Goal: Task Accomplishment & Management: Use online tool/utility

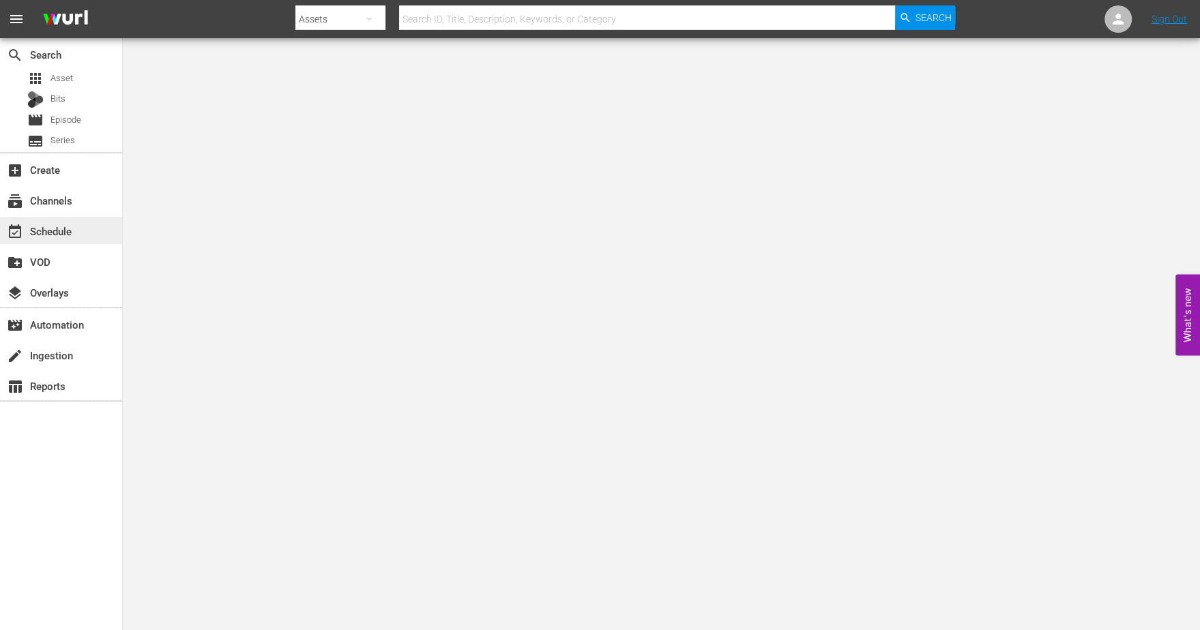
click at [52, 230] on div "event_available Schedule" at bounding box center [38, 229] width 76 height 12
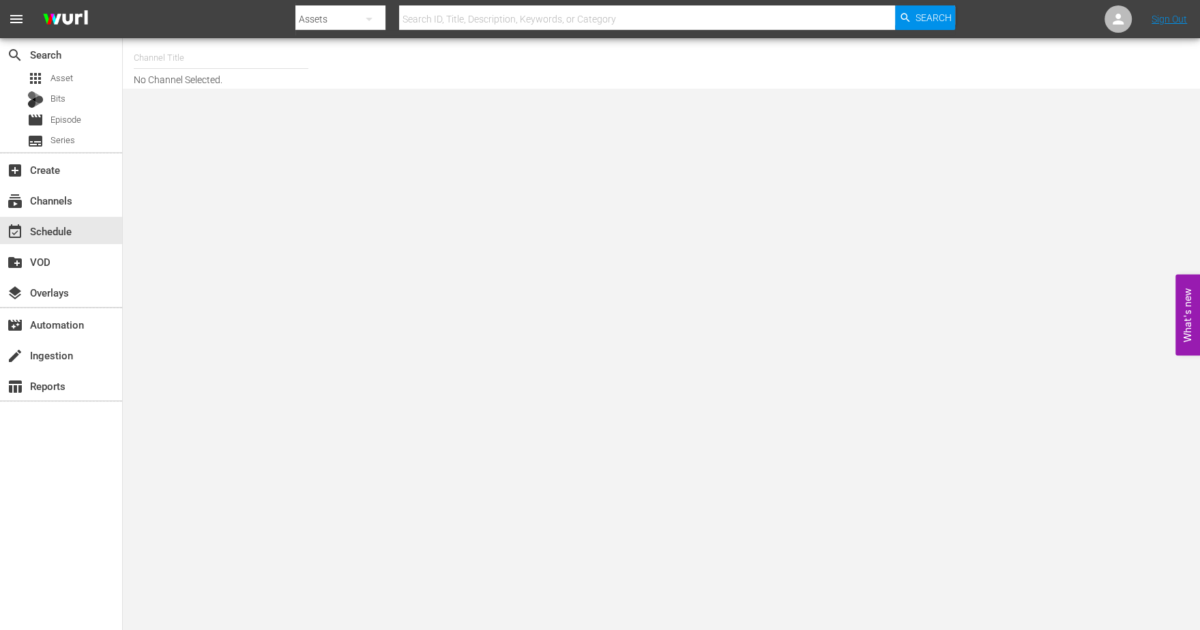
click at [160, 65] on input "text" at bounding box center [221, 58] width 175 height 33
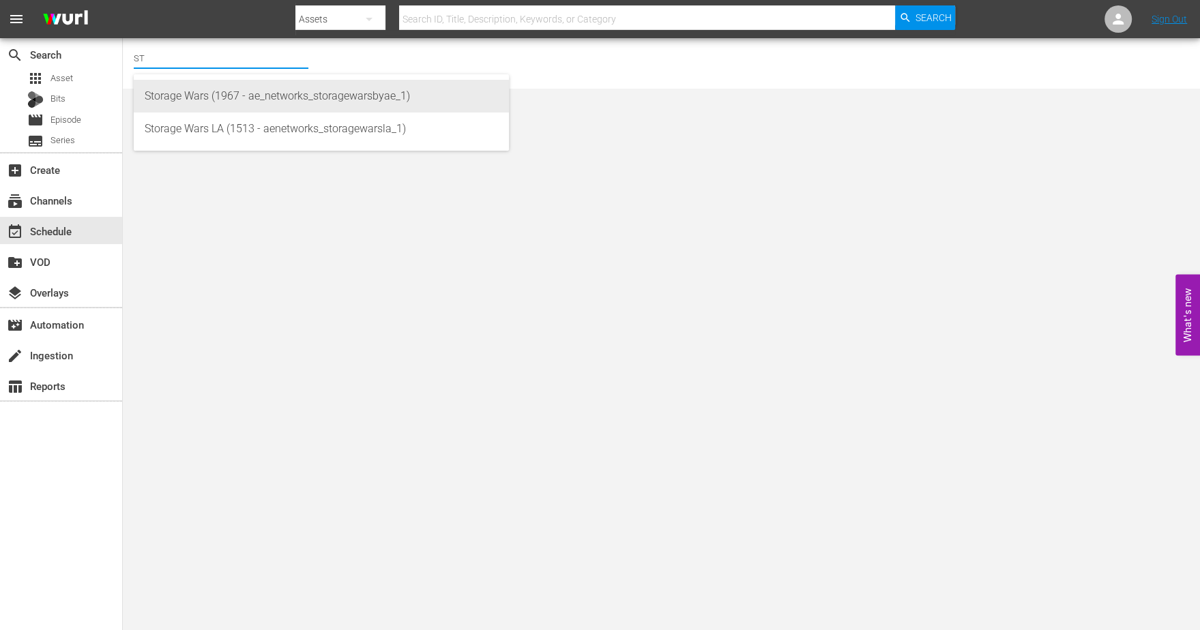
click at [194, 95] on div "Storage Wars (1967 - ae_networks_storagewarsbyae_1)" at bounding box center [321, 96] width 353 height 33
type input "Storage Wars (1967 - ae_networks_storagewarsbyae_1)"
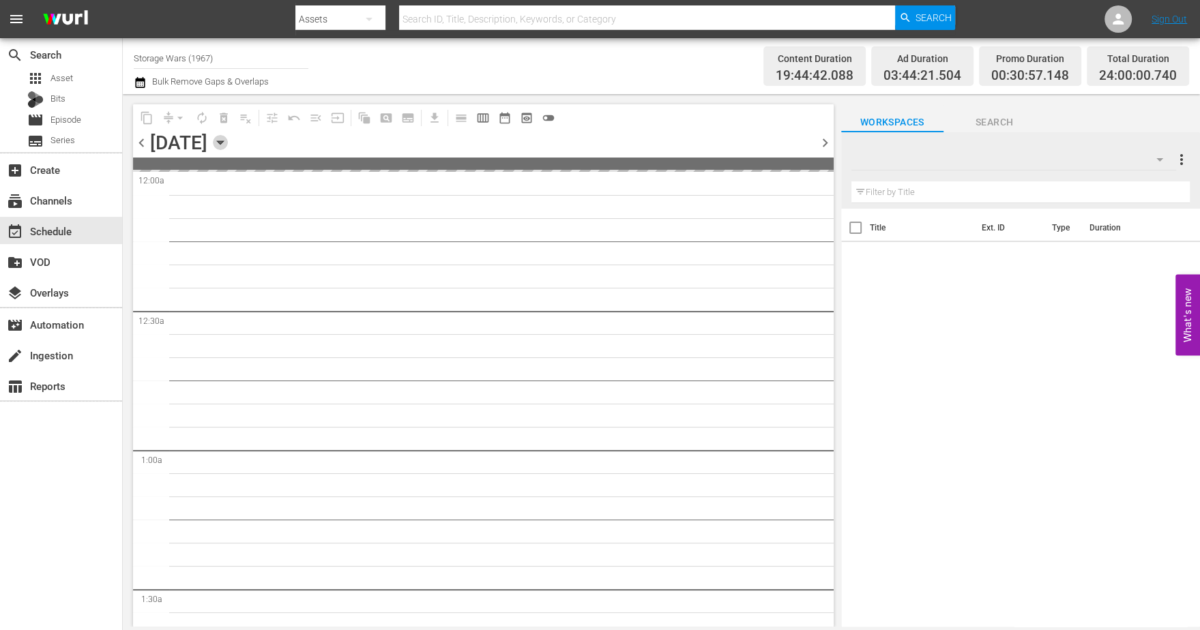
click at [228, 137] on icon "button" at bounding box center [220, 142] width 15 height 15
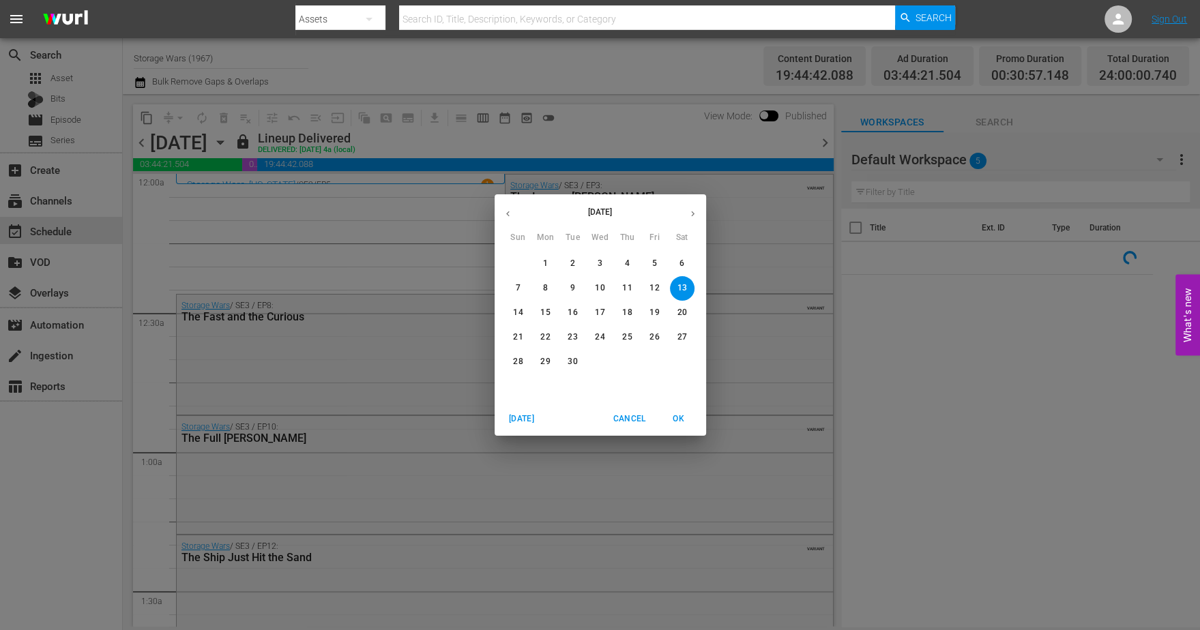
click at [544, 359] on p "29" at bounding box center [545, 362] width 10 height 12
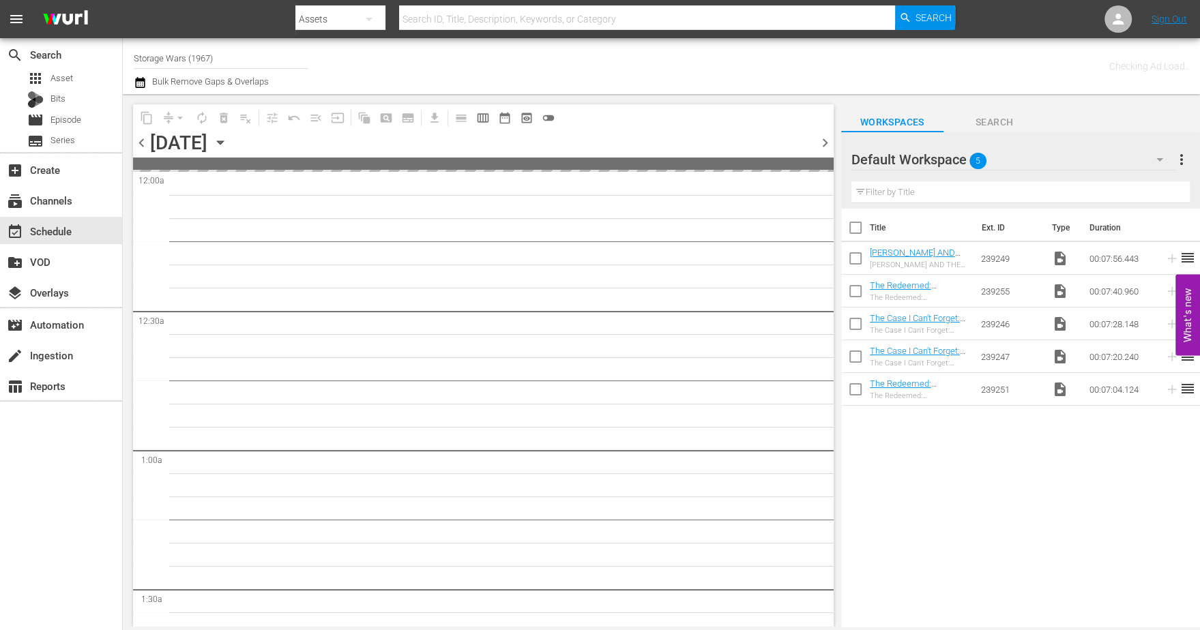
click at [544, 359] on p "29" at bounding box center [545, 362] width 10 height 12
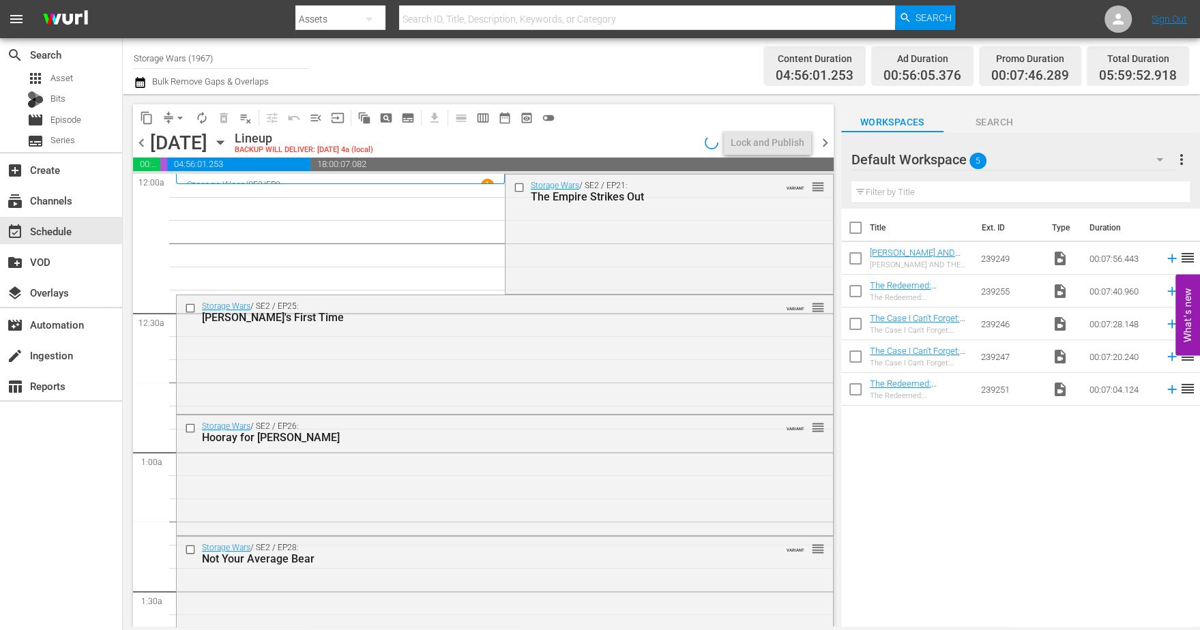
click at [223, 141] on icon "button" at bounding box center [220, 142] width 6 height 3
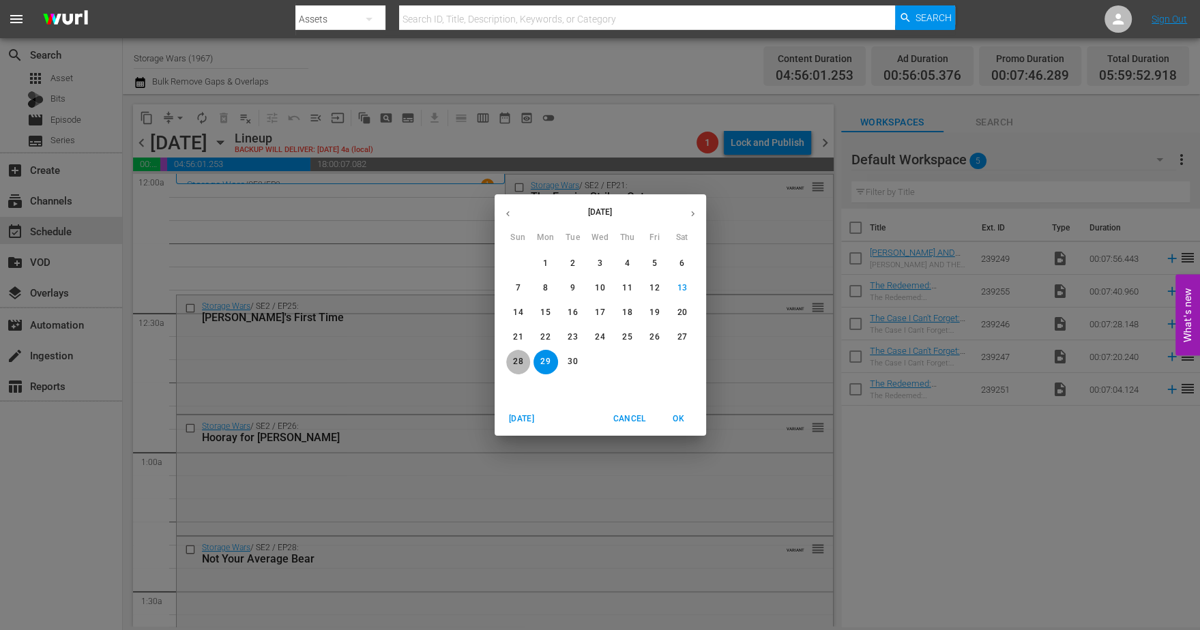
click at [513, 361] on p "28" at bounding box center [518, 362] width 10 height 12
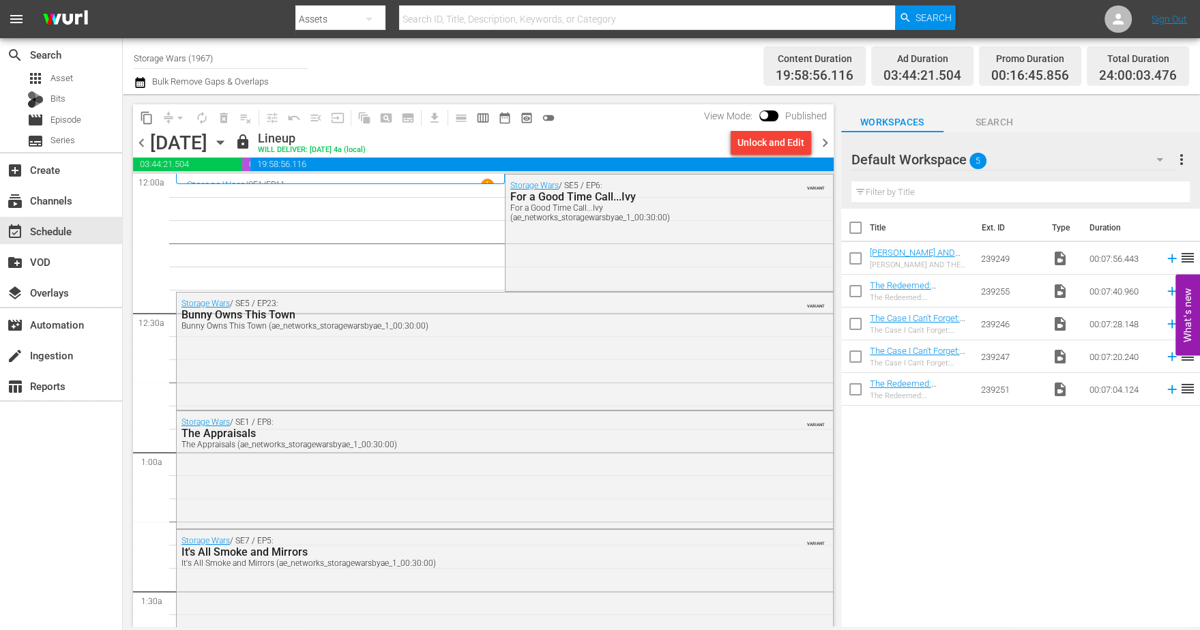
click at [223, 142] on icon "button" at bounding box center [220, 142] width 6 height 3
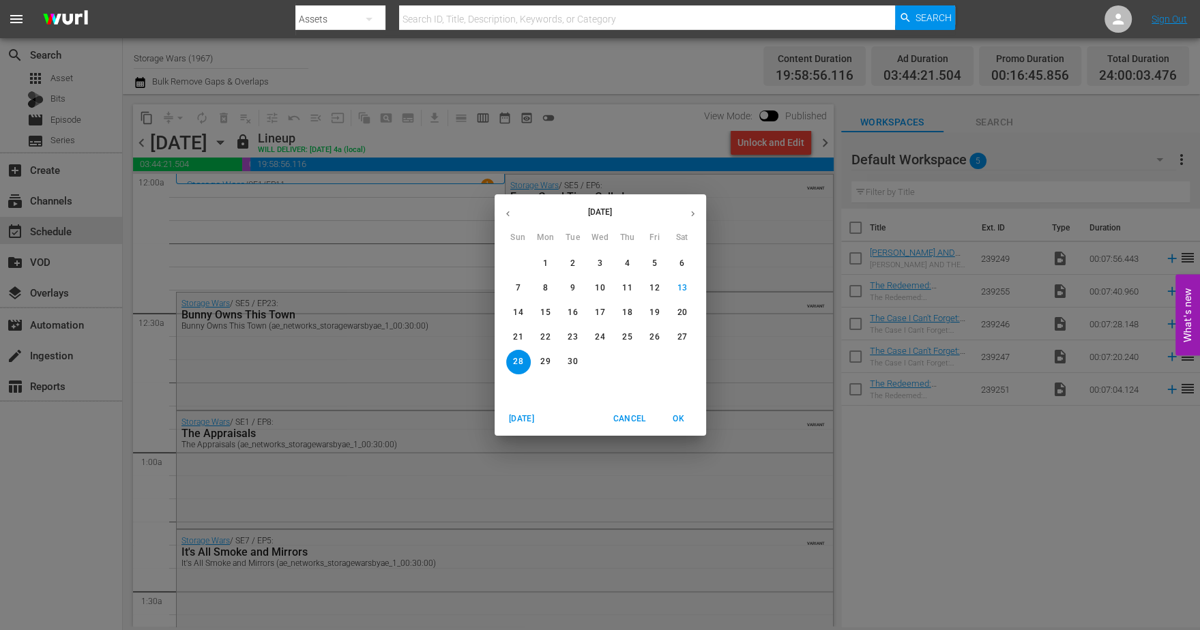
click at [542, 360] on p "29" at bounding box center [545, 362] width 10 height 12
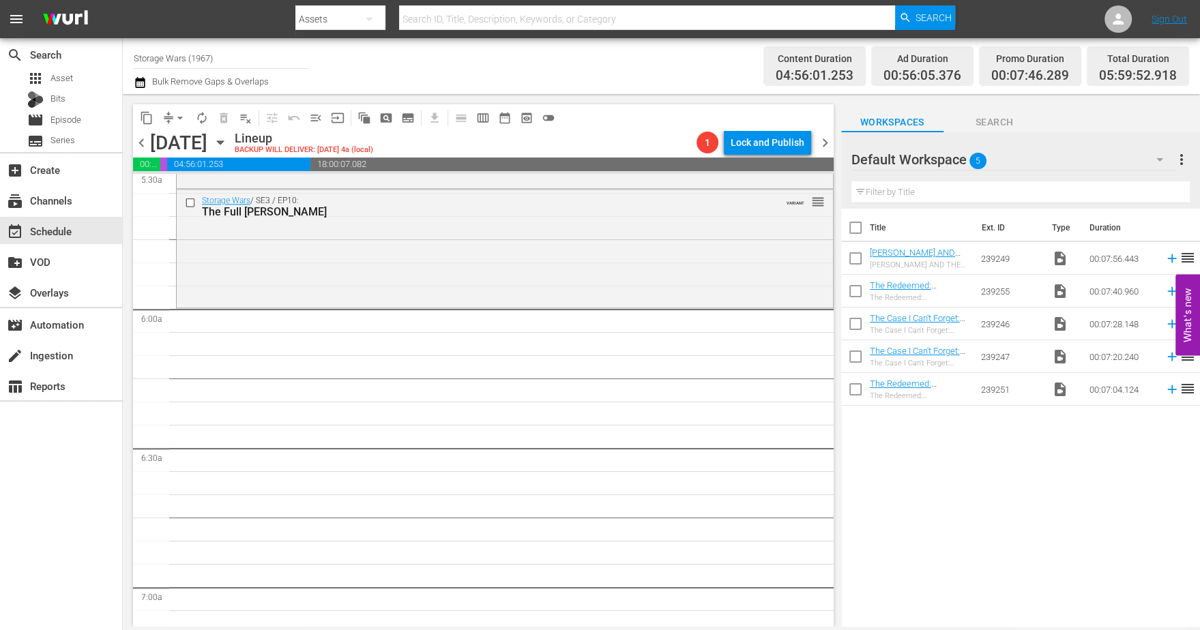
scroll to position [1364, 0]
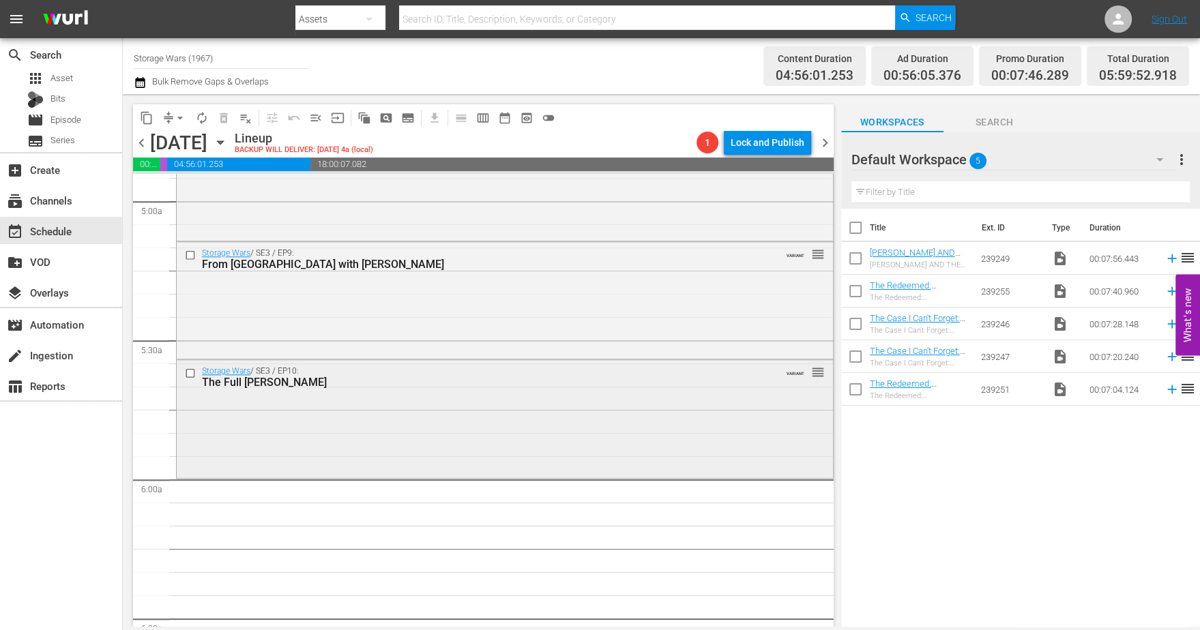
click at [383, 395] on div "Storage Wars / SE3 / EP10: The Full Monty-Bello VARIANT reorder" at bounding box center [505, 417] width 656 height 115
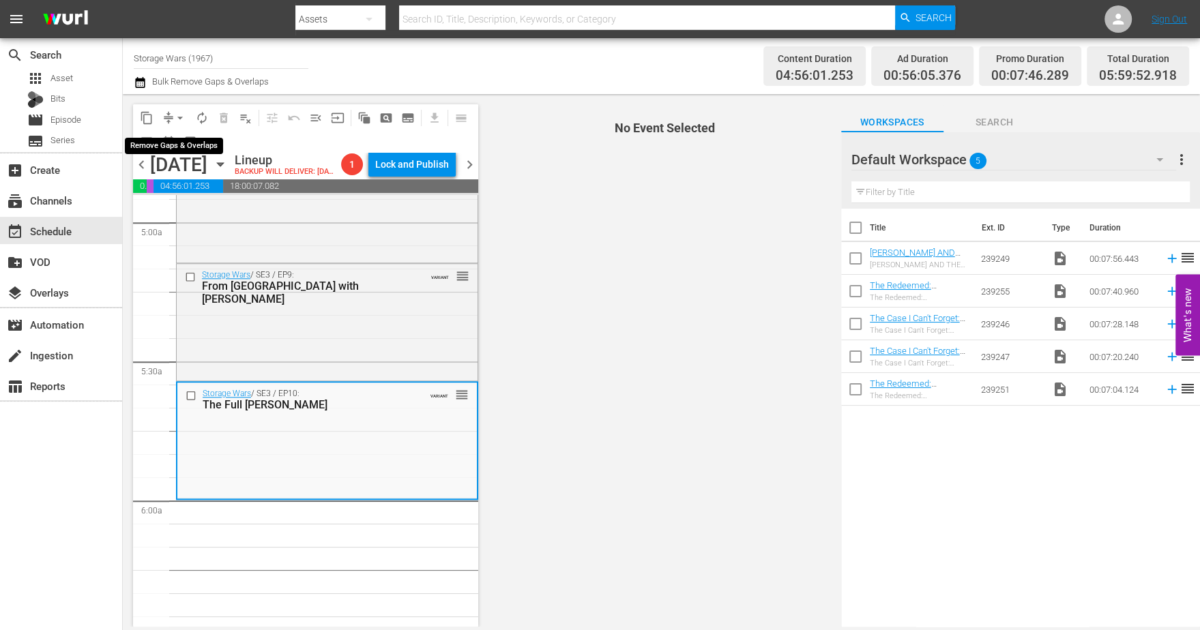
click at [176, 113] on span "arrow_drop_down" at bounding box center [180, 118] width 14 height 14
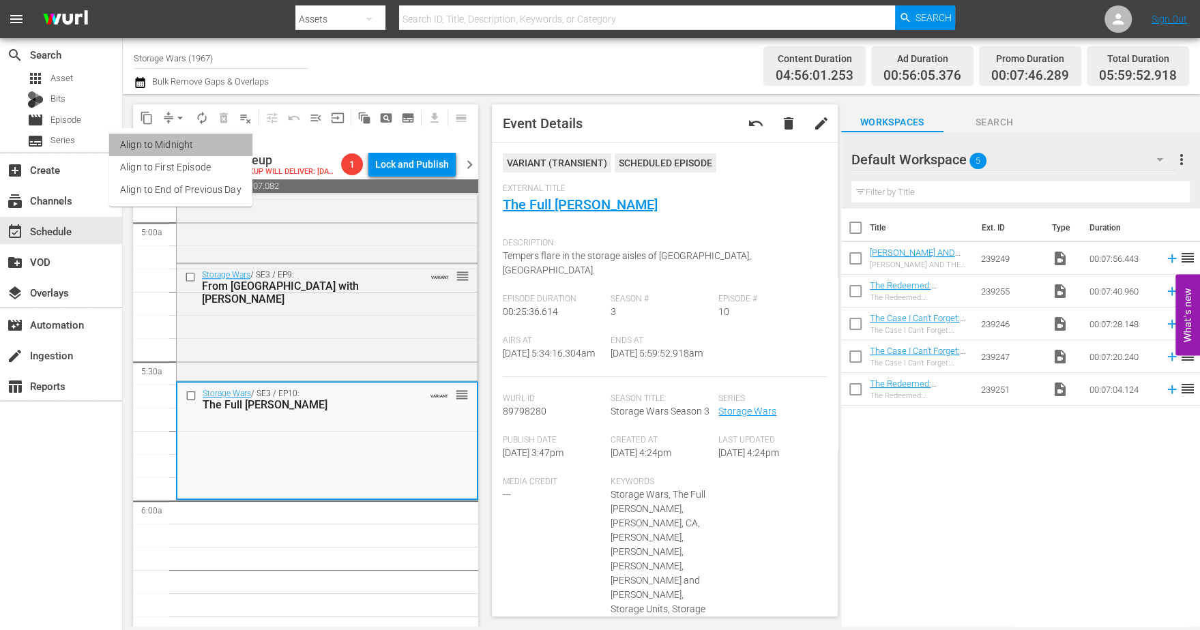
click at [181, 138] on li "Align to Midnight" at bounding box center [180, 145] width 143 height 23
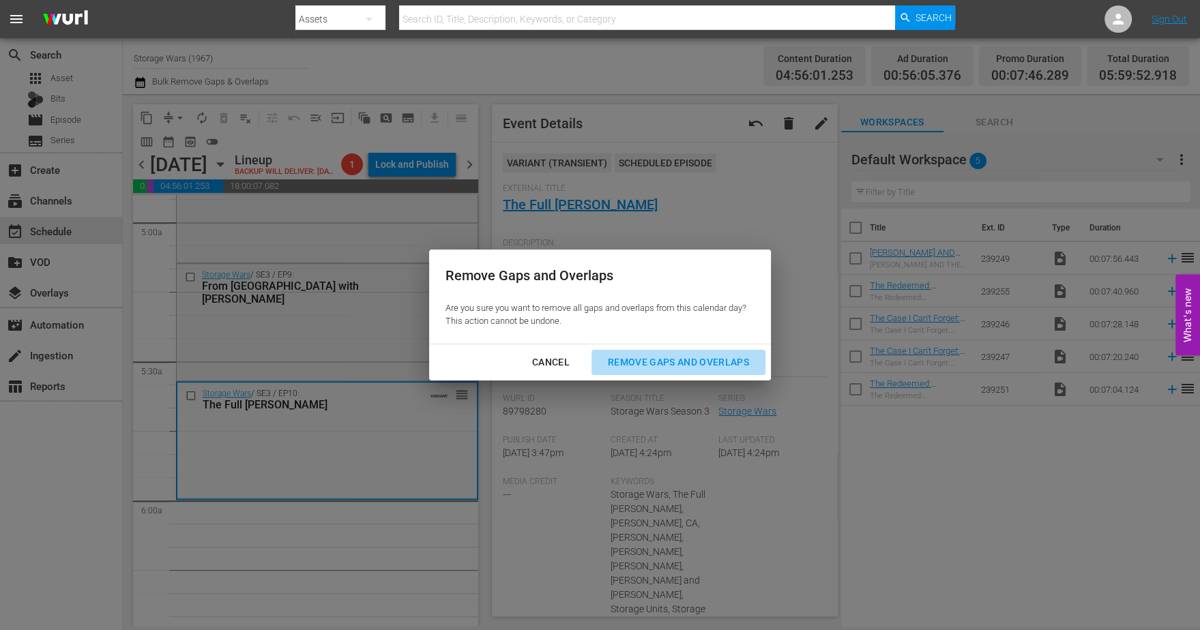
click at [623, 357] on div "Remove Gaps and Overlaps" at bounding box center [678, 362] width 163 height 17
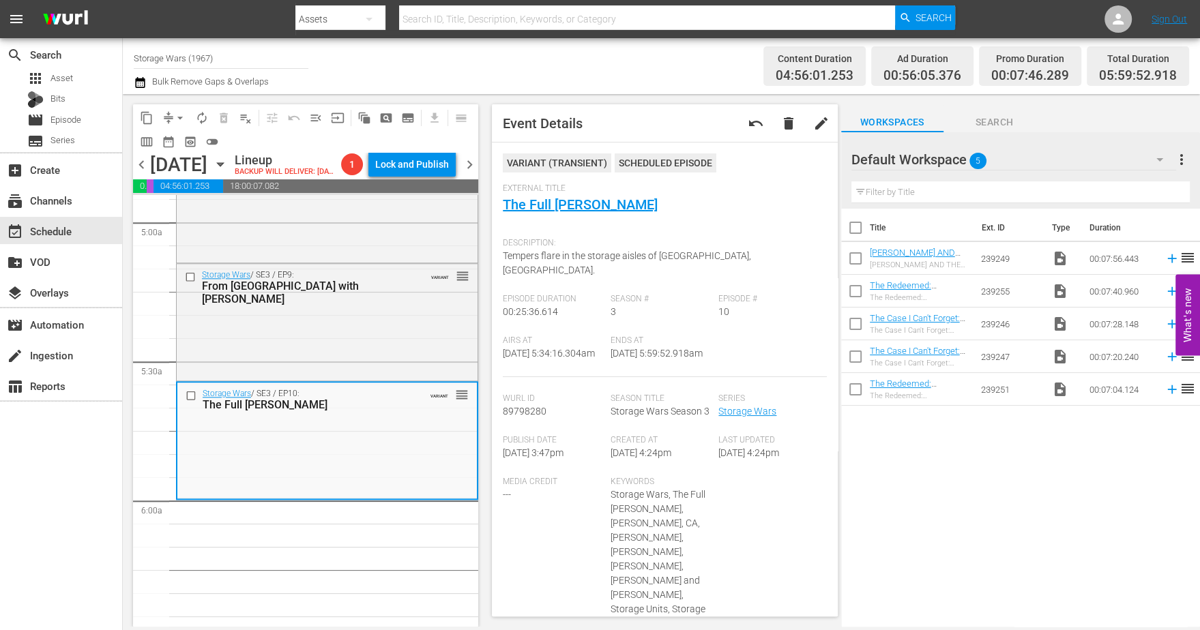
scroll to position [0, 0]
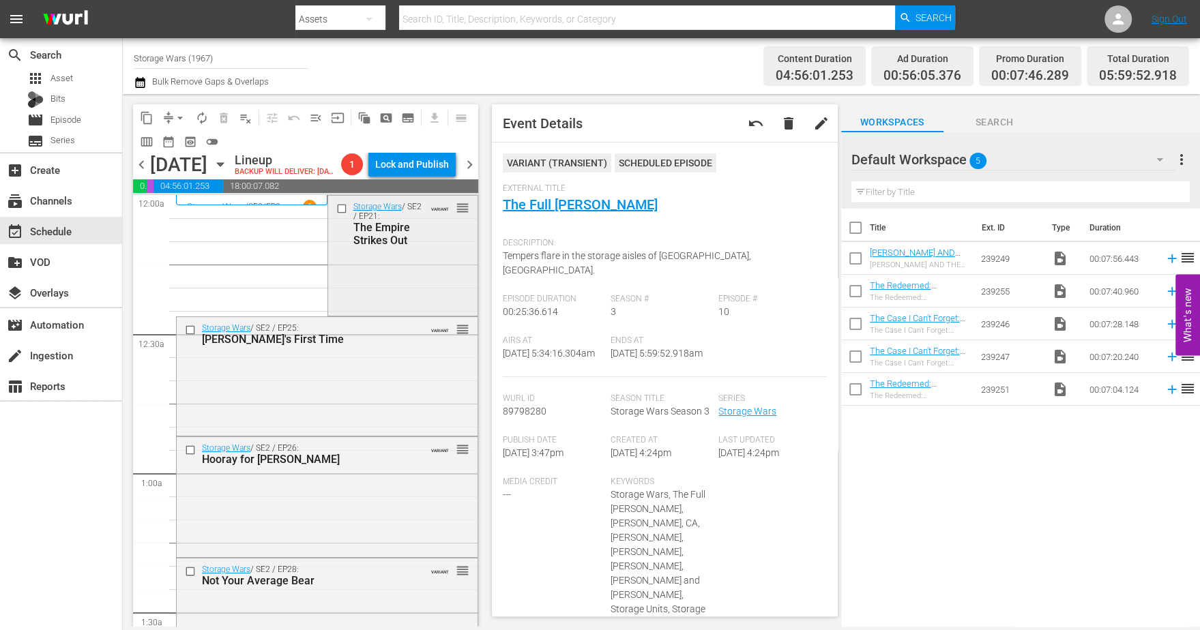
click at [411, 313] on div "Storage Wars / SE2 / EP21: The Empire Strikes Out VARIANT reorder" at bounding box center [403, 254] width 150 height 117
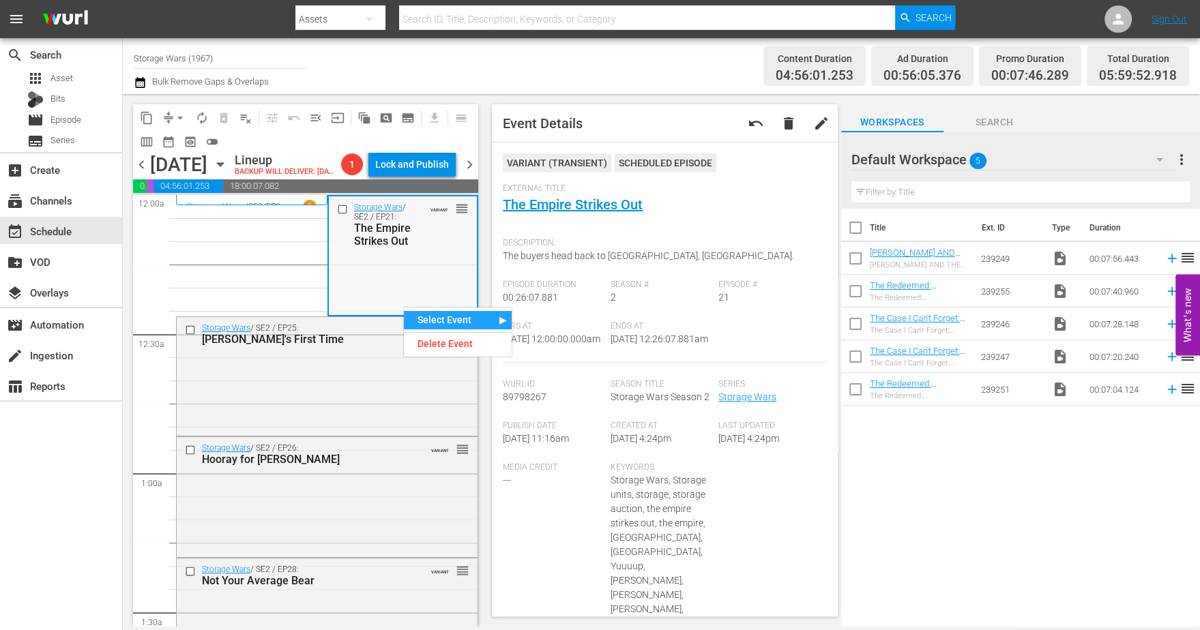
click at [333, 303] on div "Storage Wars / SE2 / EP21: The Empire Strikes Out VARIANT reorder" at bounding box center [403, 254] width 149 height 117
click at [357, 396] on div "Storage Wars / SE2 / EP25: Brandi's First Time VARIANT reorder" at bounding box center [327, 375] width 301 height 116
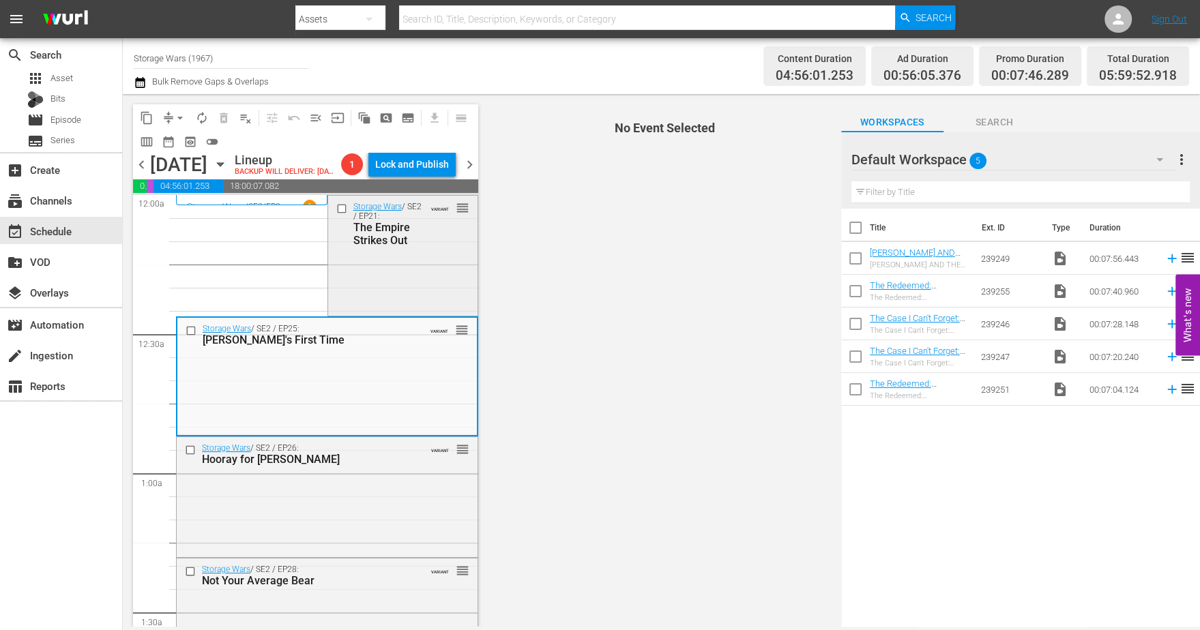
click at [361, 313] on div "Storage Wars / SE2 / EP21: The Empire Strikes Out VARIANT reorder" at bounding box center [403, 254] width 150 height 117
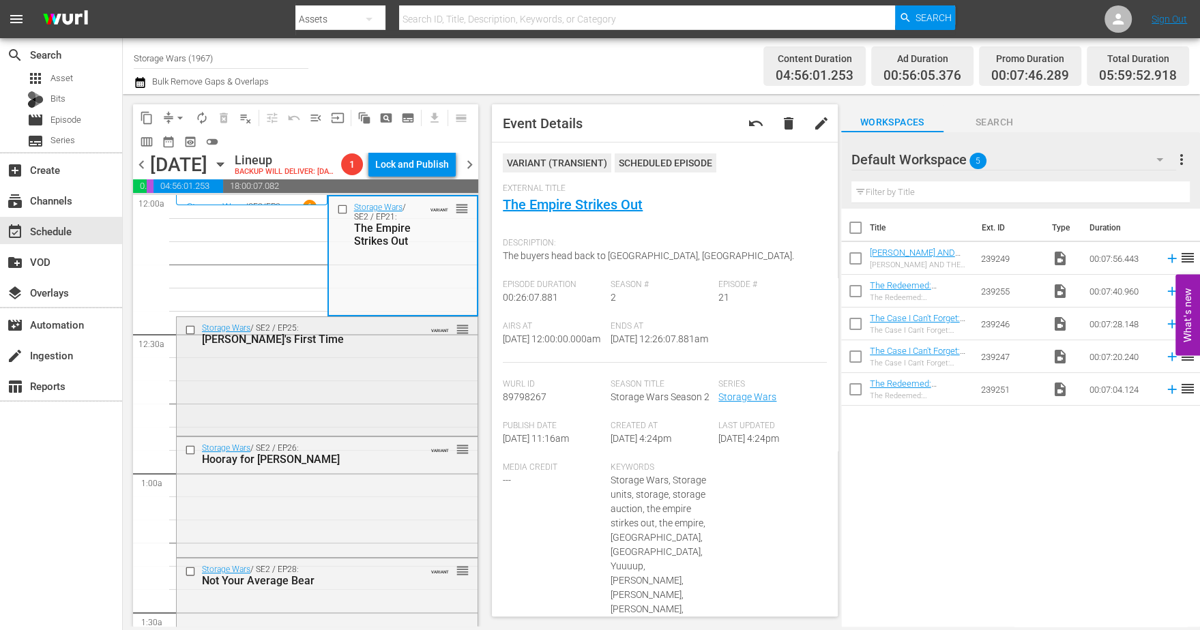
click at [362, 388] on div "Storage Wars / SE2 / EP25: Brandi's First Time VARIANT reorder" at bounding box center [327, 375] width 301 height 116
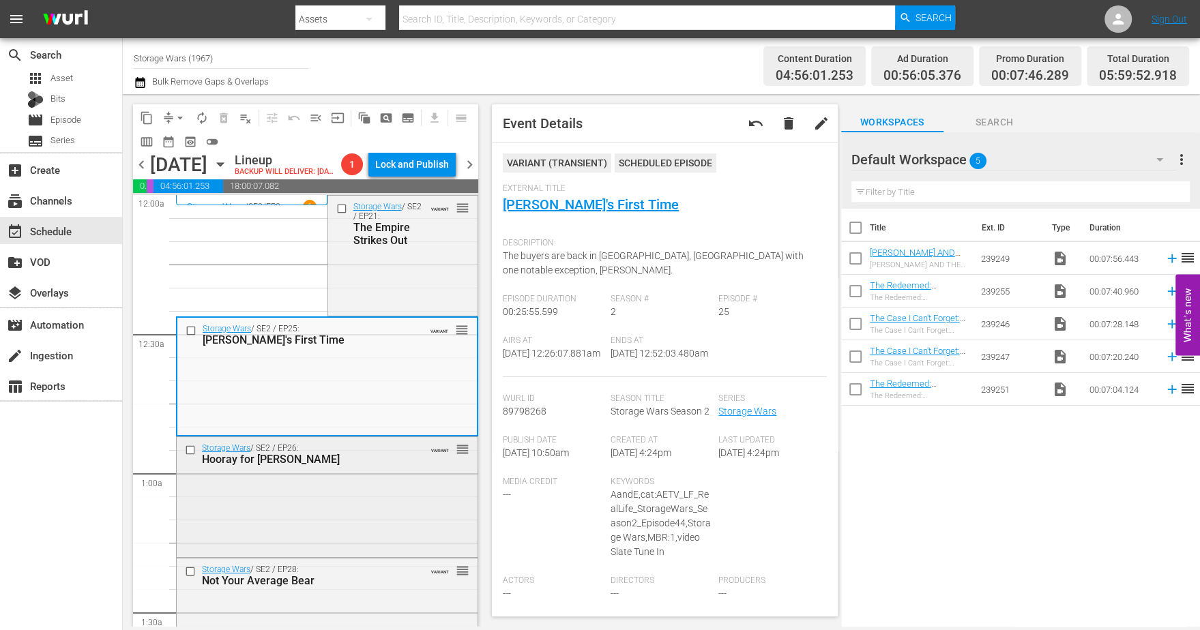
click at [370, 519] on div "Storage Wars / SE2 / EP26: Hooray for Holly-Weird VARIANT reorder" at bounding box center [327, 495] width 301 height 117
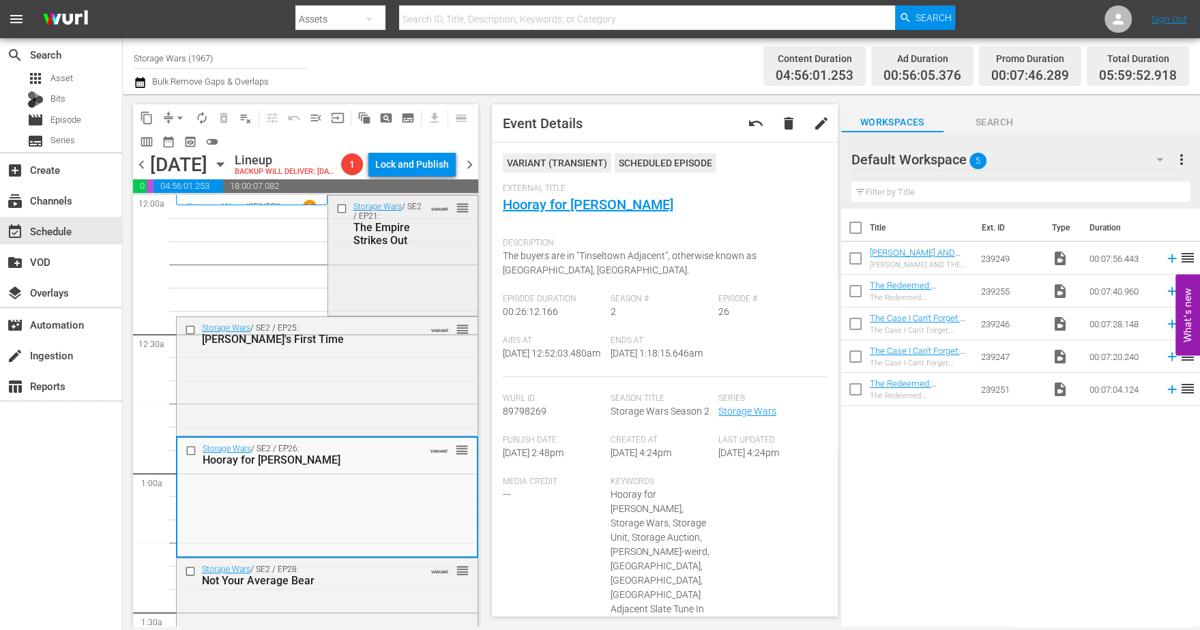
click at [396, 313] on div "Storage Wars / SE2 / EP21: The Empire Strikes Out VARIANT reorder" at bounding box center [403, 254] width 150 height 117
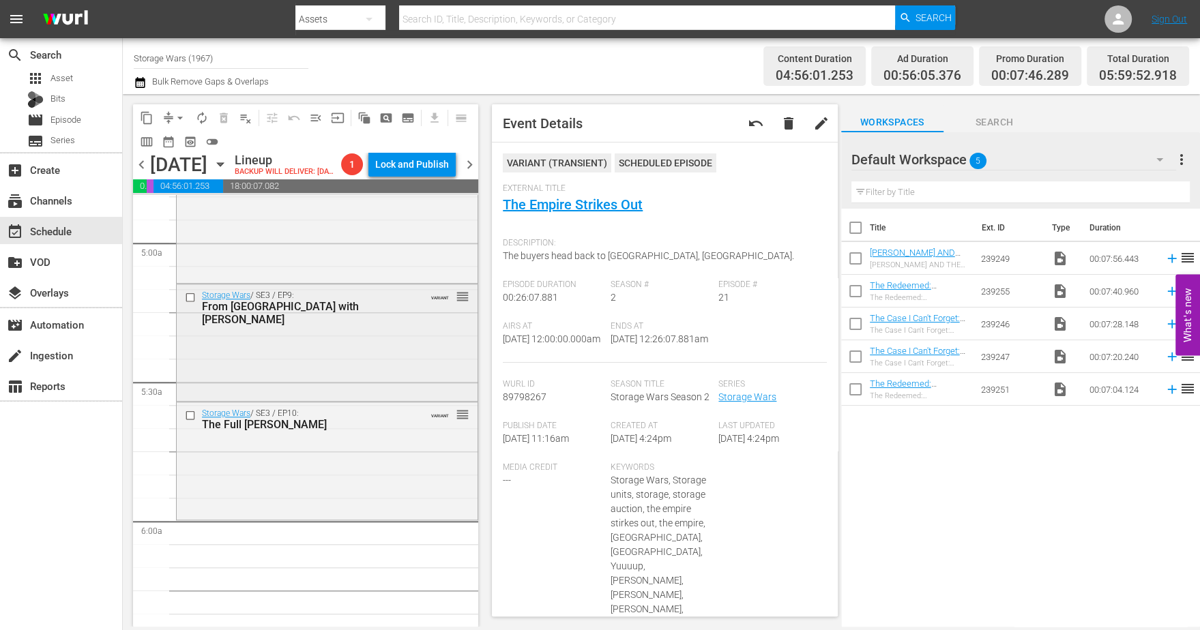
scroll to position [1364, 0]
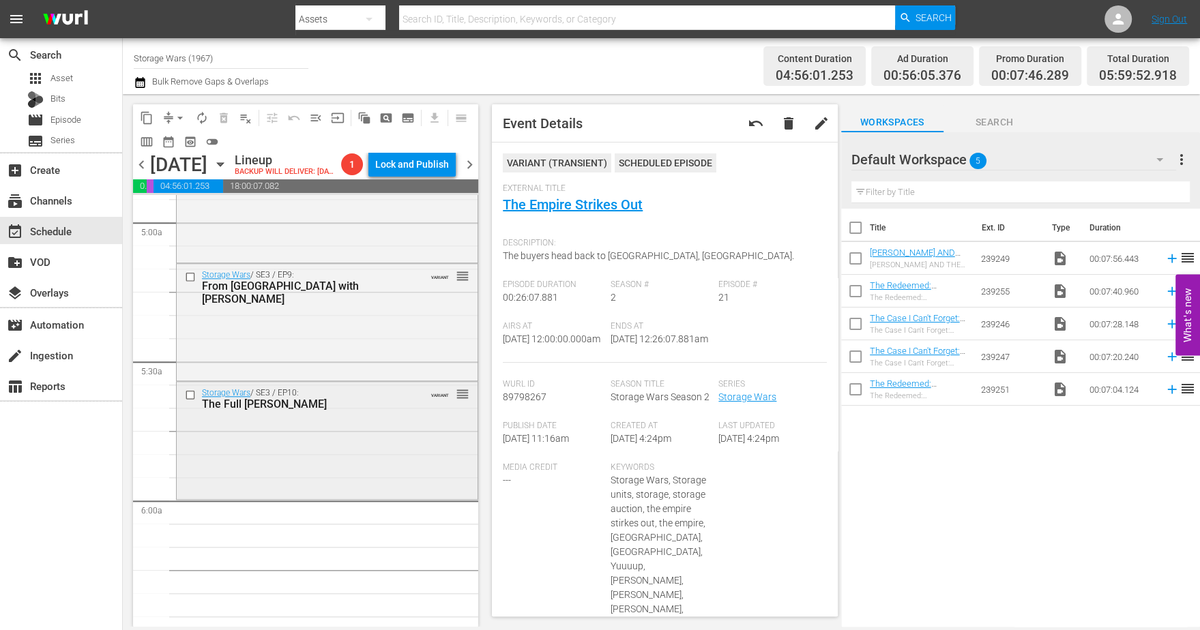
click at [331, 445] on div "Storage Wars / SE3 / EP10: The Full Monty-Bello VARIANT reorder" at bounding box center [327, 439] width 301 height 115
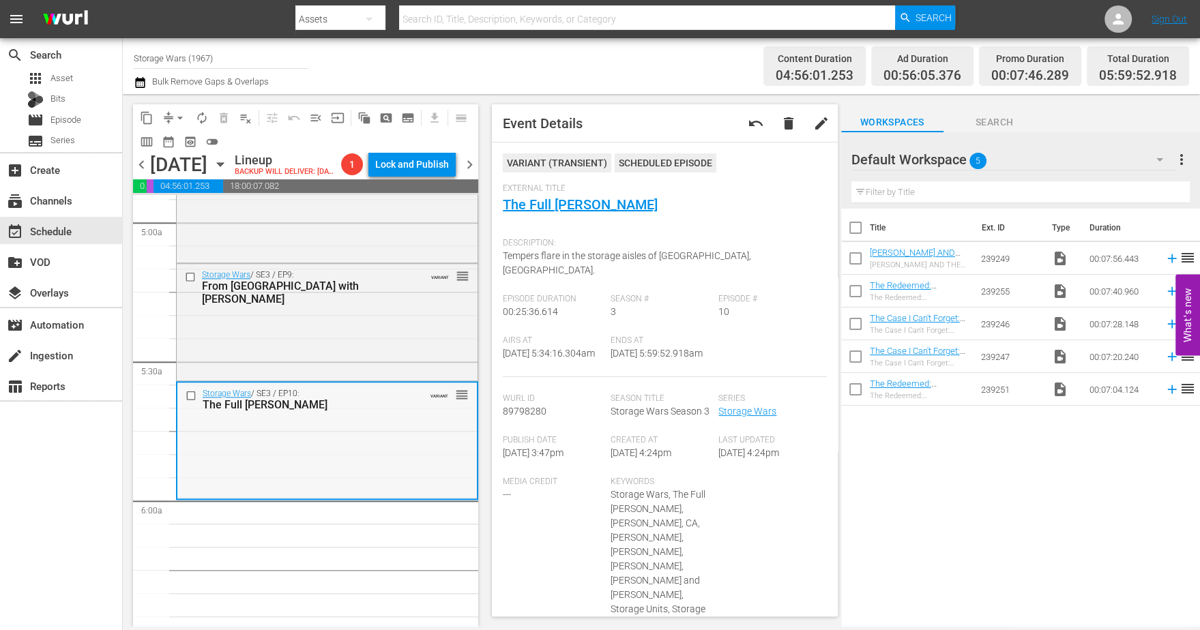
click at [367, 448] on div "Storage Wars / SE3 / EP10: The Full Monty-Bello VARIANT reorder" at bounding box center [326, 440] width 299 height 115
click at [181, 113] on span "arrow_drop_down" at bounding box center [180, 118] width 14 height 14
click at [178, 138] on li "Align to Midnight" at bounding box center [180, 145] width 143 height 23
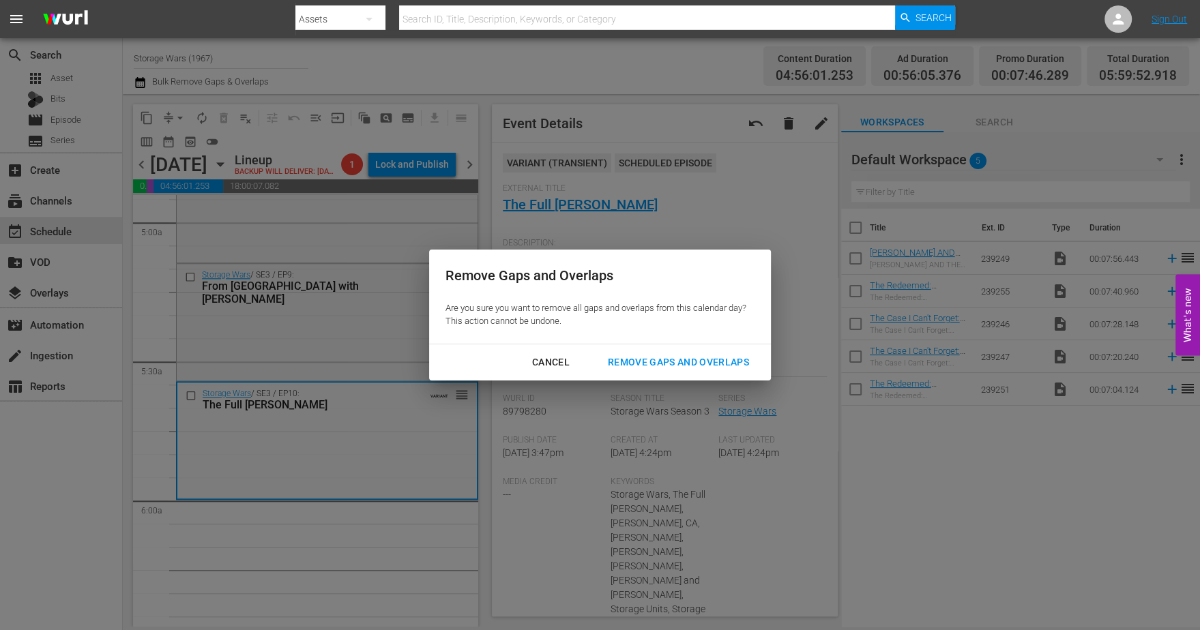
click at [653, 365] on div "Remove Gaps and Overlaps" at bounding box center [678, 362] width 163 height 17
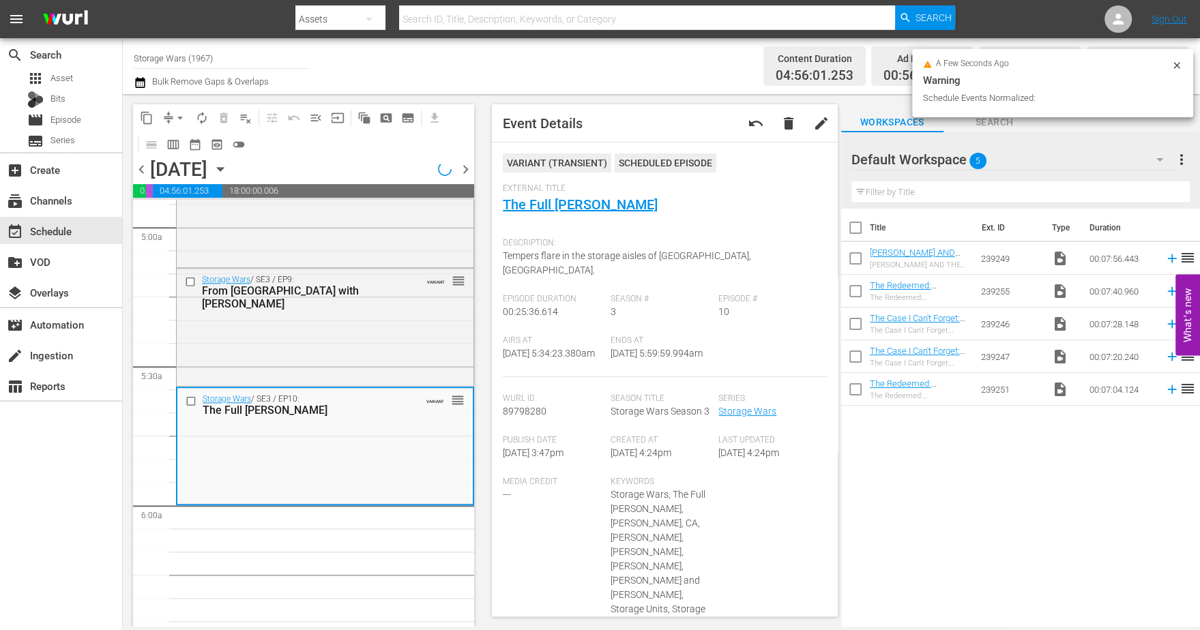
scroll to position [1386, 0]
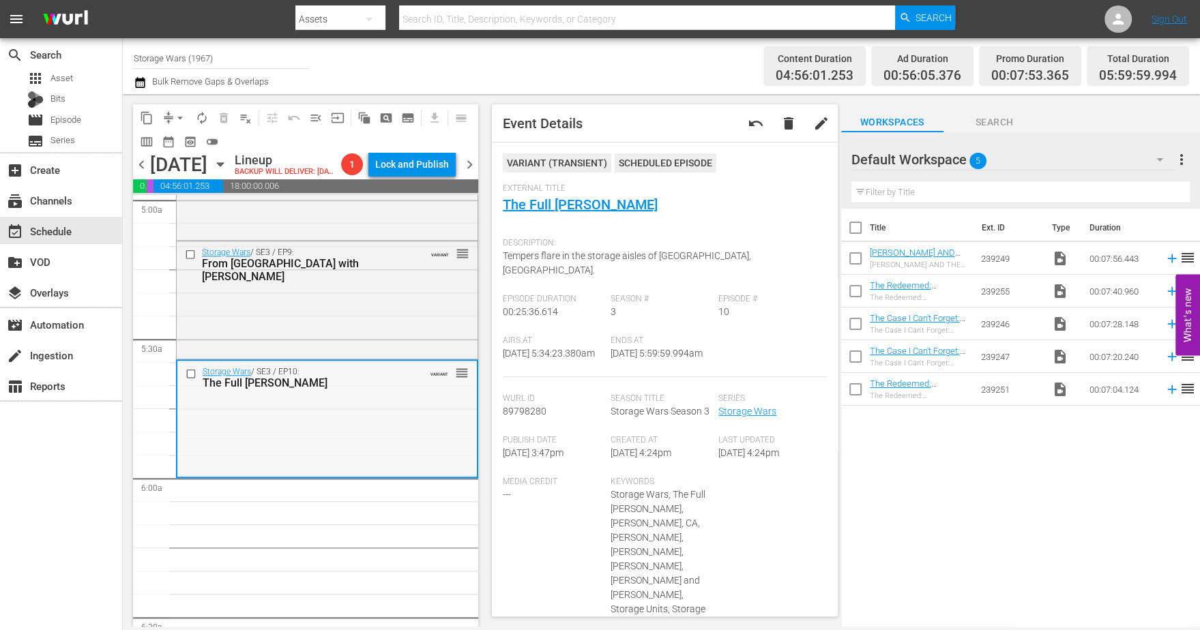
click at [282, 443] on div "Storage Wars / SE3 / EP10: The Full Monty-Bello VARIANT reorder" at bounding box center [326, 418] width 299 height 115
click at [183, 115] on span "arrow_drop_down" at bounding box center [180, 118] width 14 height 14
click at [187, 141] on li "Align to Midnight" at bounding box center [180, 145] width 143 height 23
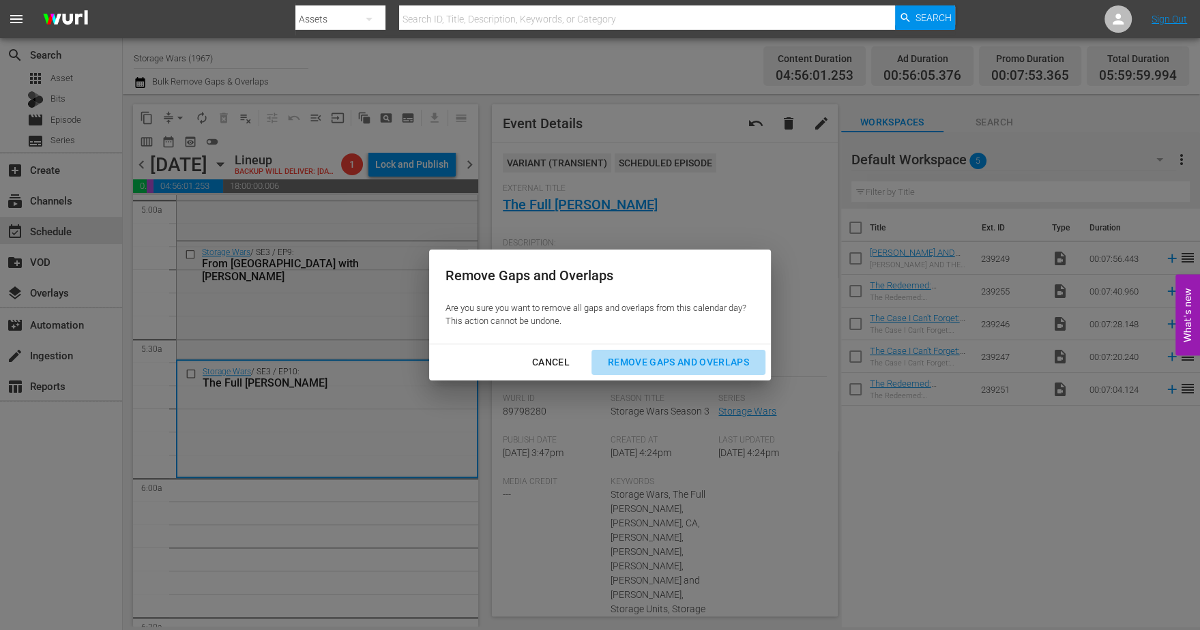
click at [713, 358] on div "Remove Gaps and Overlaps" at bounding box center [678, 362] width 163 height 17
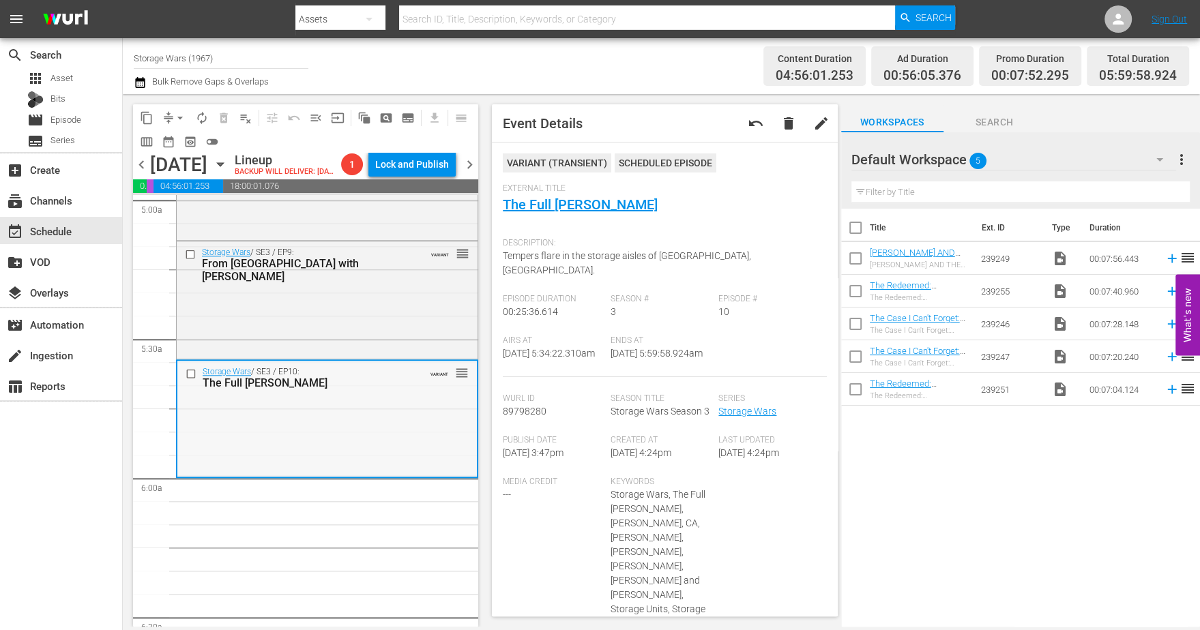
click at [378, 421] on div "Storage Wars / SE3 / EP10: The Full Monty-Bello VARIANT reorder" at bounding box center [326, 418] width 299 height 115
click at [181, 117] on span "arrow_drop_down" at bounding box center [180, 118] width 14 height 14
click at [190, 140] on li "Align to Midnight" at bounding box center [180, 145] width 143 height 23
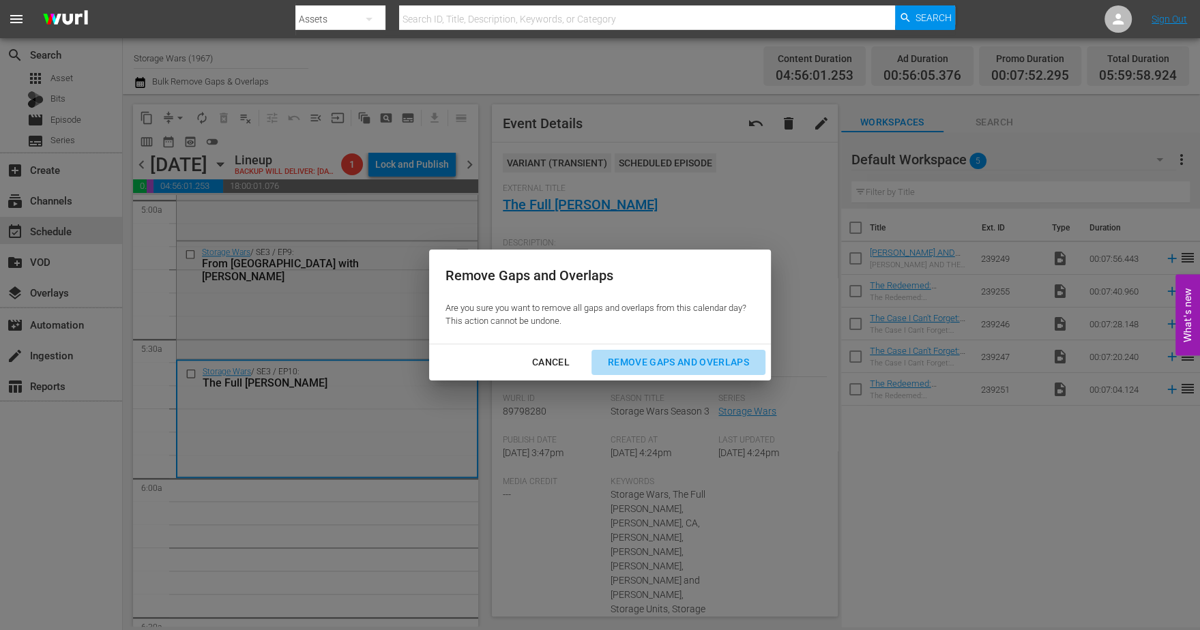
click at [689, 367] on div "Remove Gaps and Overlaps" at bounding box center [678, 362] width 163 height 17
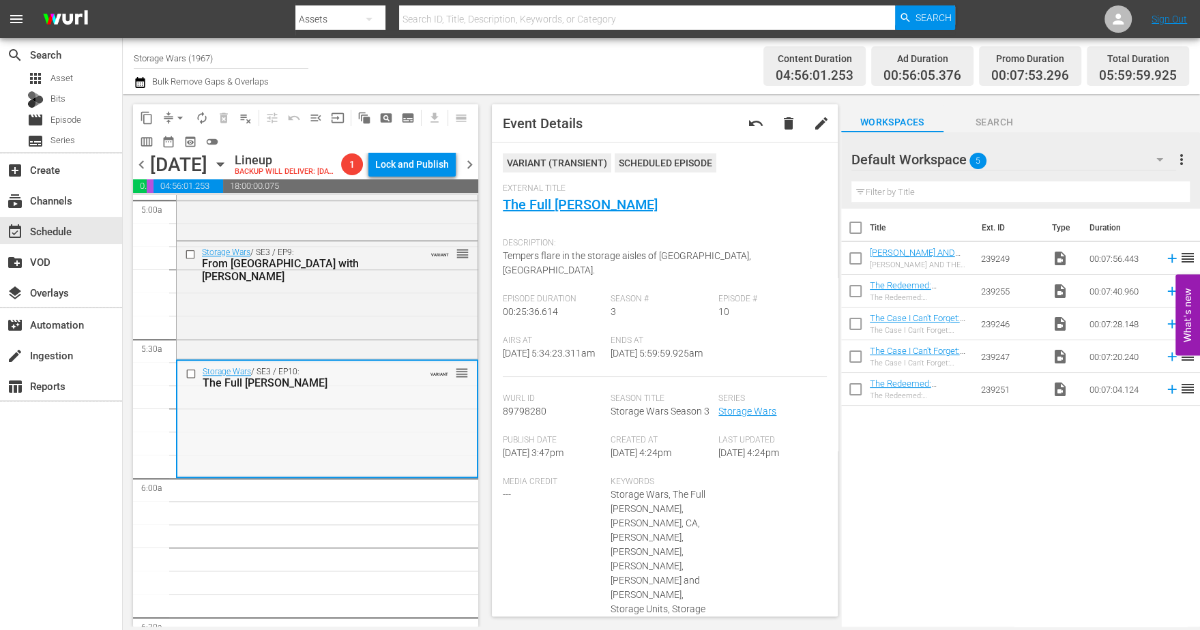
click at [375, 432] on div "Storage Wars / SE3 / EP10: The Full Monty-Bello VARIANT reorder" at bounding box center [326, 418] width 299 height 115
click at [183, 115] on span "arrow_drop_down" at bounding box center [180, 118] width 14 height 14
click at [179, 141] on li "Align to Midnight" at bounding box center [180, 145] width 143 height 23
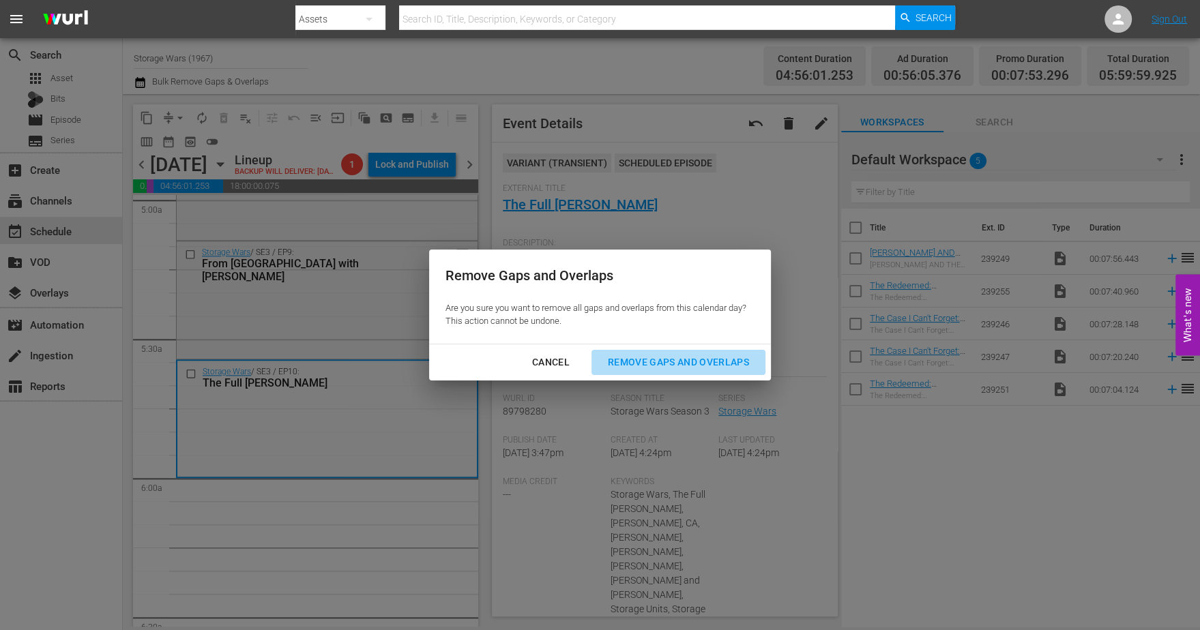
click at [655, 366] on div "Remove Gaps and Overlaps" at bounding box center [678, 362] width 163 height 17
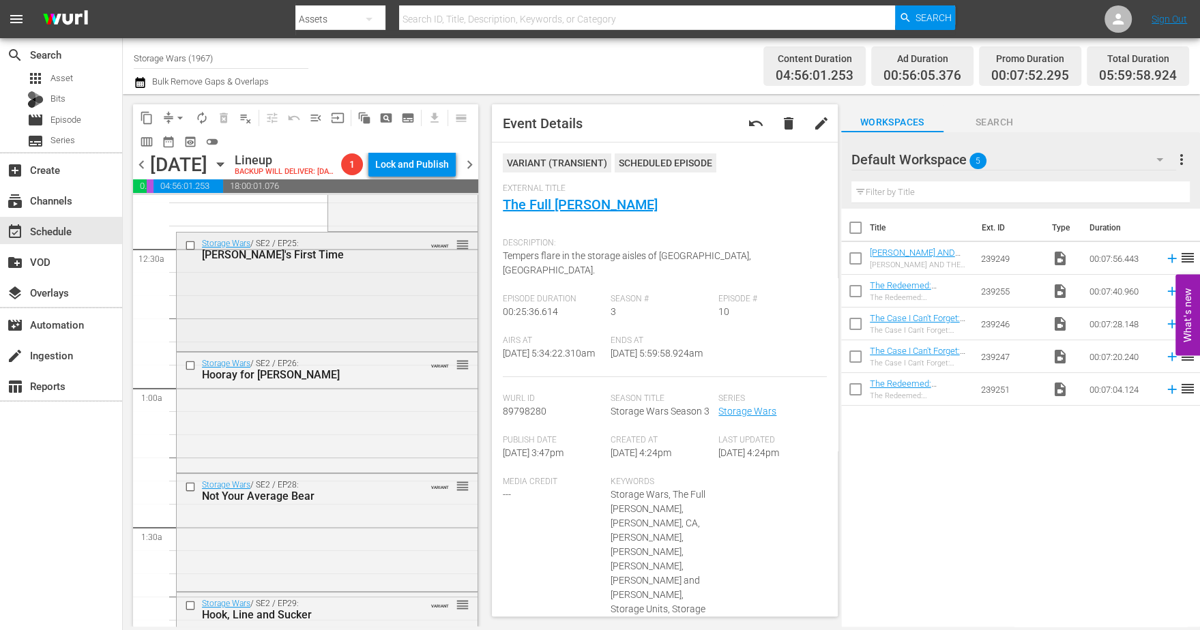
scroll to position [256, 0]
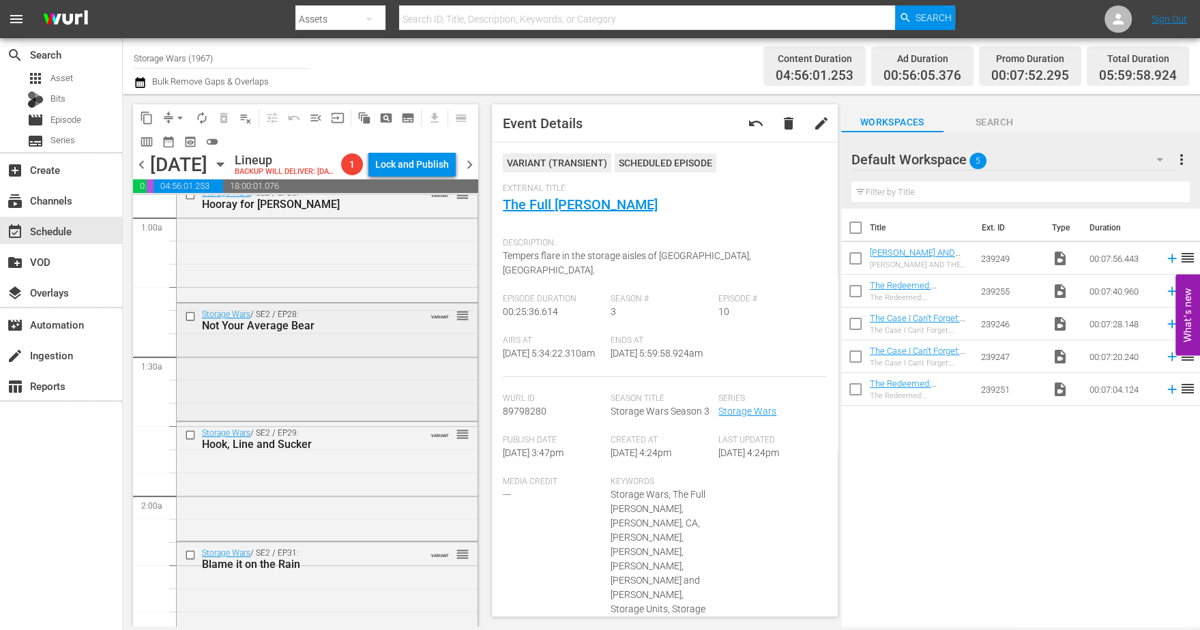
click at [292, 392] on div "Storage Wars / SE2 / EP28: Not Your Average Bear VARIANT reorder" at bounding box center [327, 360] width 301 height 115
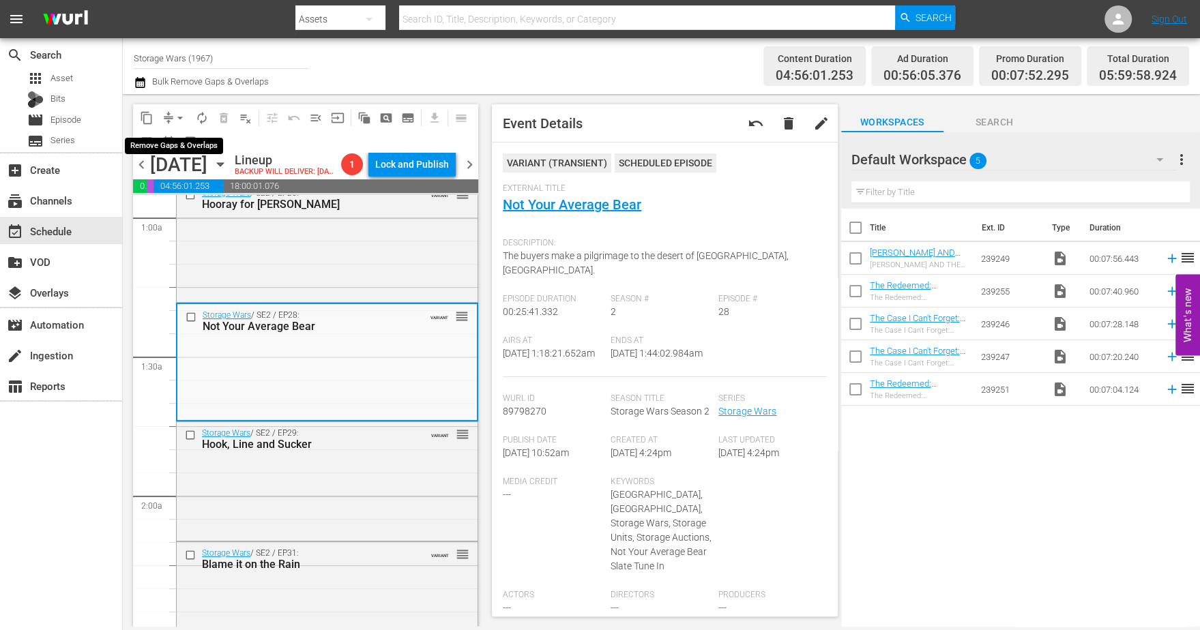
click at [176, 115] on span "arrow_drop_down" at bounding box center [180, 118] width 14 height 14
click at [142, 143] on li "Align to Midnight" at bounding box center [180, 145] width 143 height 23
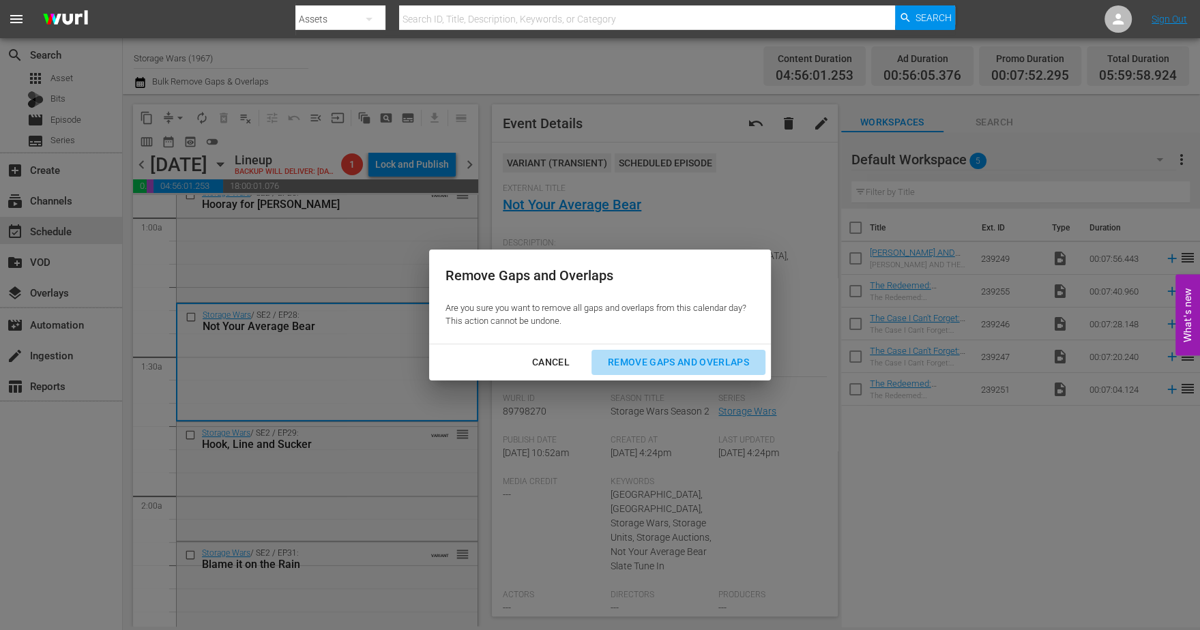
click at [670, 357] on div "Remove Gaps and Overlaps" at bounding box center [678, 362] width 163 height 17
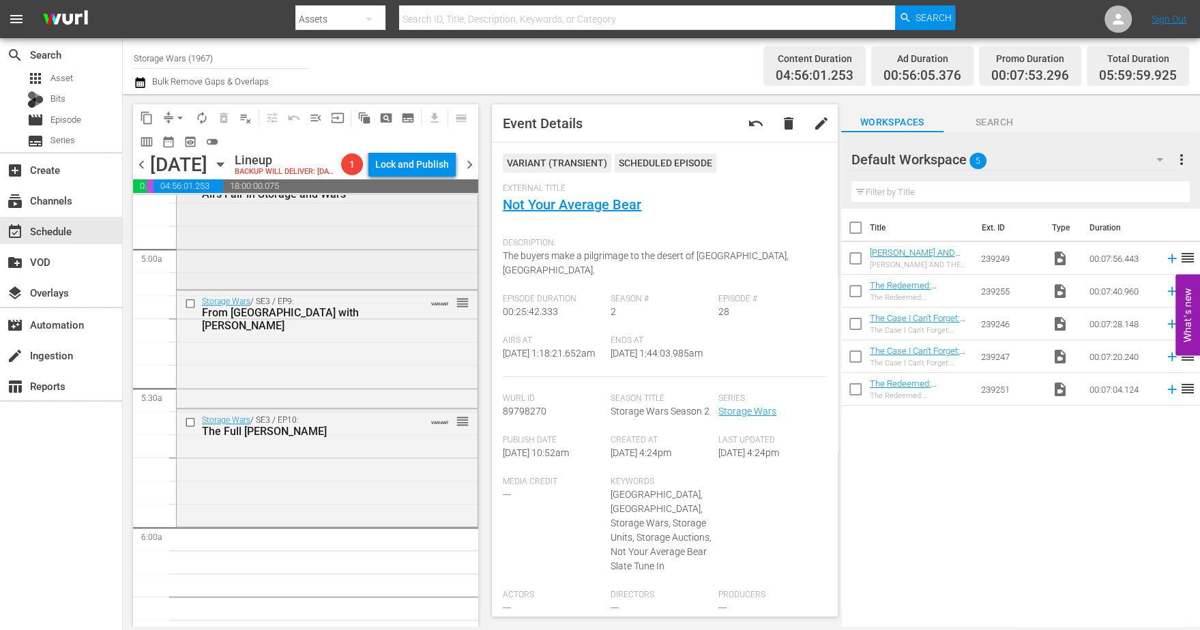
scroll to position [1449, 0]
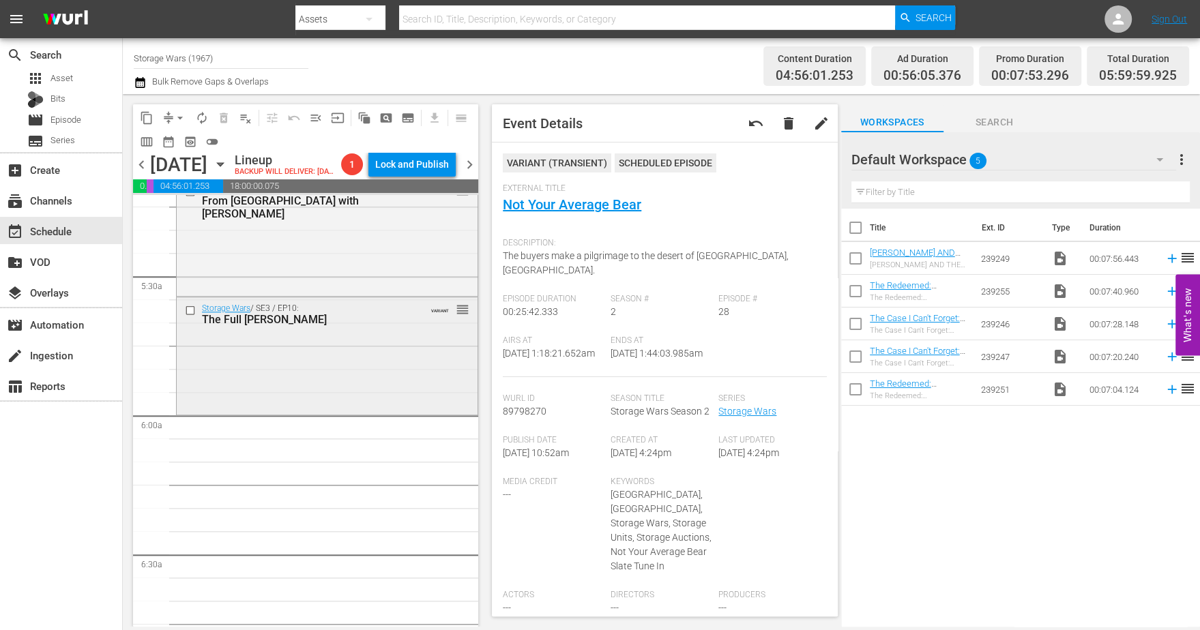
click at [359, 331] on div "Storage Wars / SE3 / EP10: The Full Monty-Bello VARIANT reorder" at bounding box center [327, 313] width 301 height 33
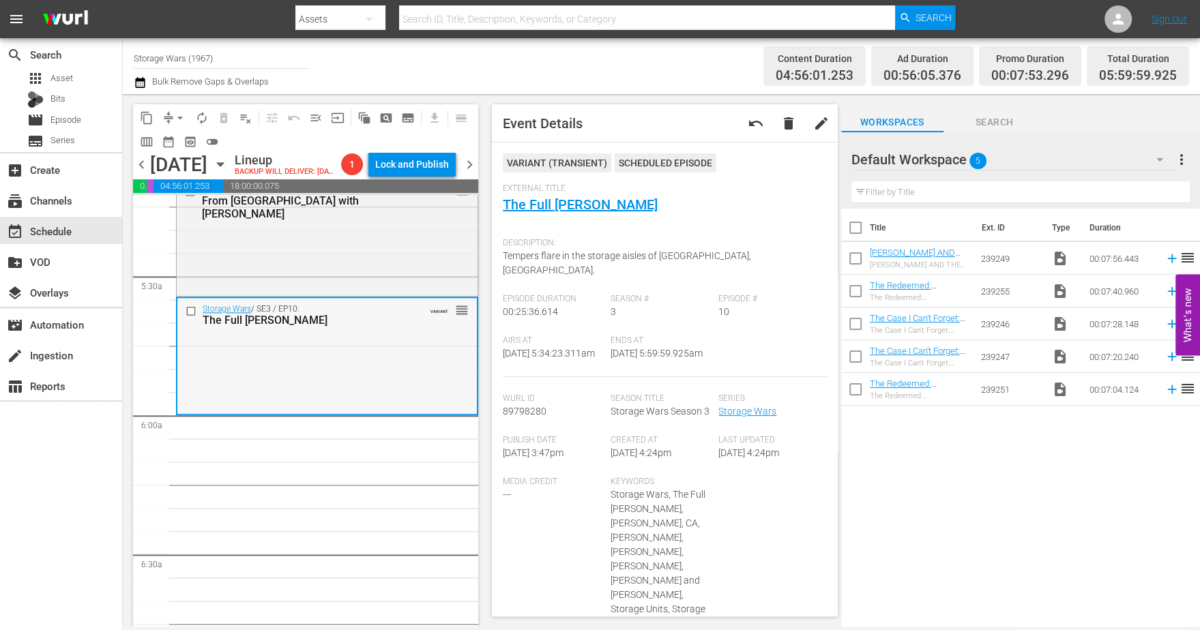
click at [271, 406] on div "Storage Wars / SE3 / EP10: The Full Monty-Bello VARIANT reorder" at bounding box center [326, 355] width 299 height 115
click at [185, 118] on span "arrow_drop_down" at bounding box center [180, 118] width 14 height 14
click at [169, 145] on li "Align to Midnight" at bounding box center [180, 145] width 143 height 23
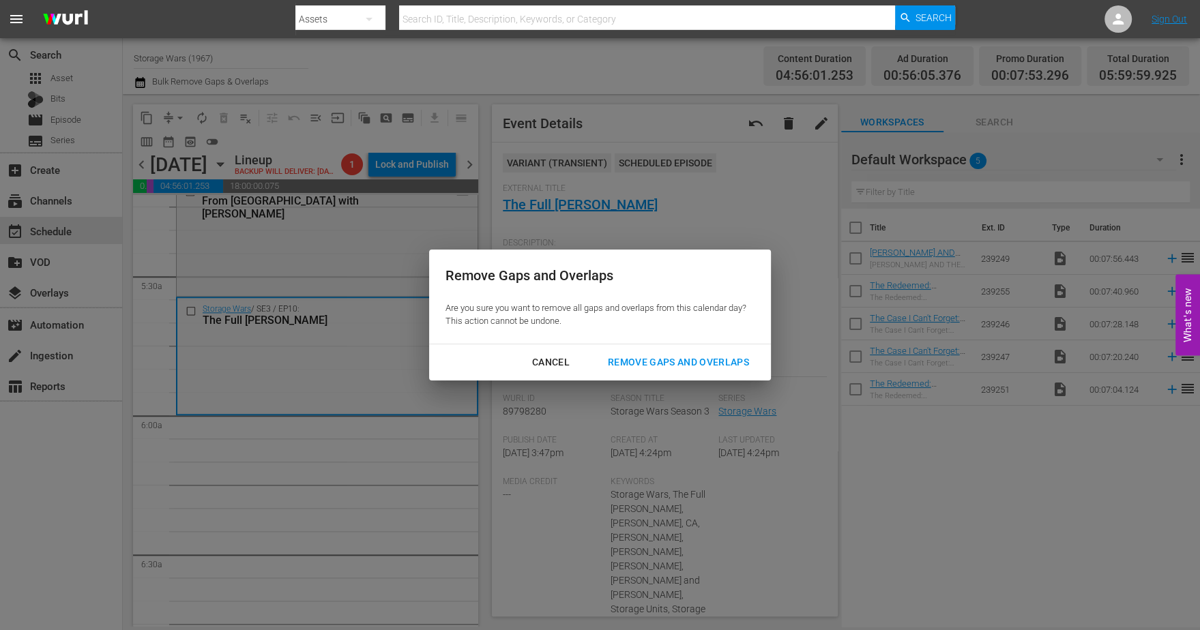
click at [702, 366] on div "Remove Gaps and Overlaps" at bounding box center [678, 362] width 163 height 17
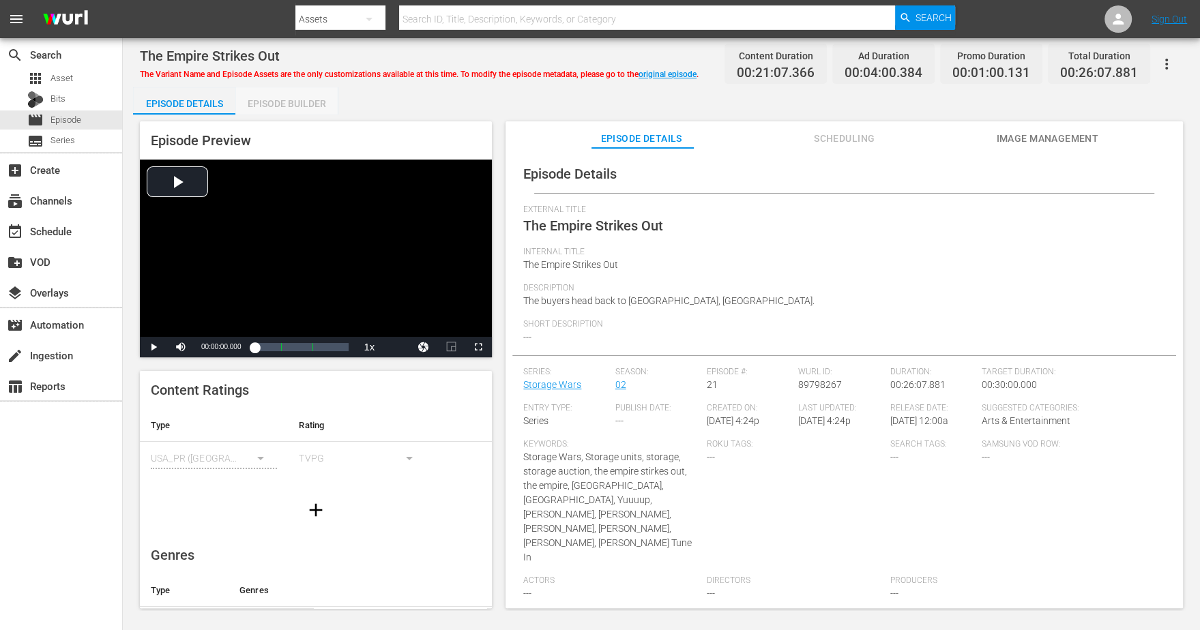
click at [296, 98] on div "Episode Builder" at bounding box center [286, 103] width 102 height 33
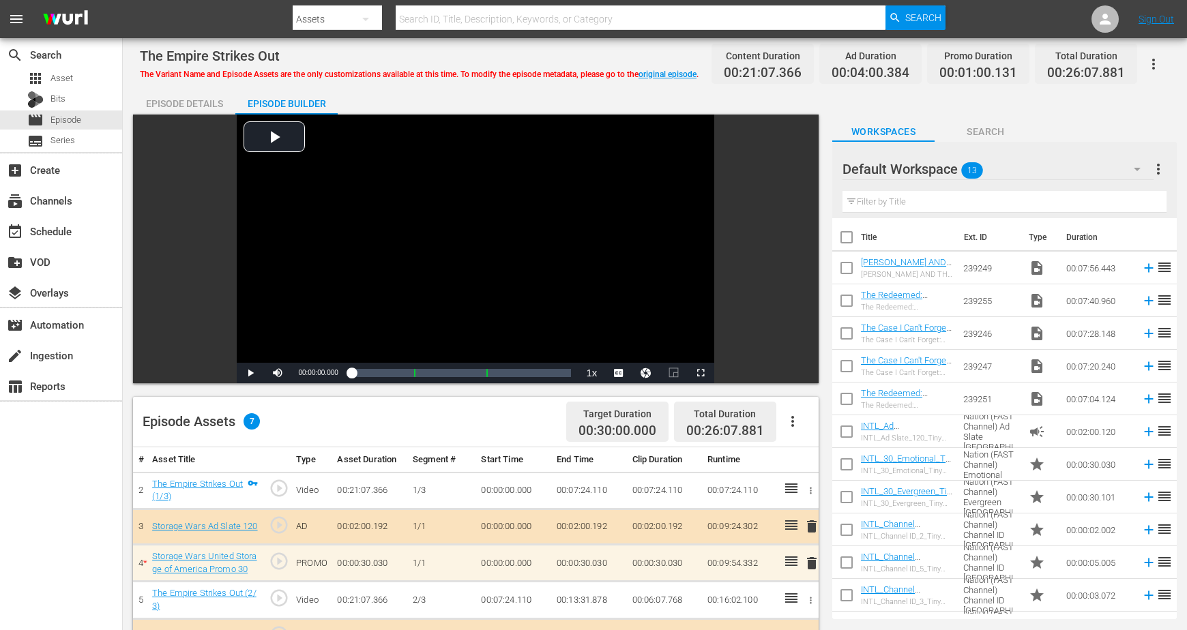
click at [959, 168] on button "button" at bounding box center [1136, 169] width 33 height 33
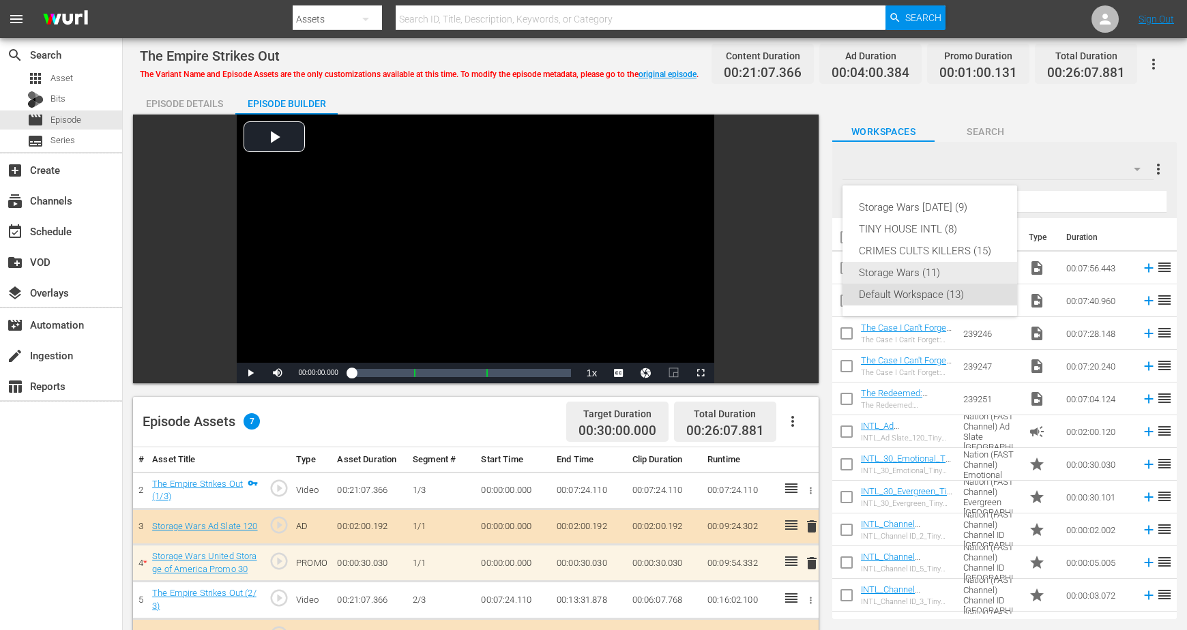
click at [908, 271] on div "Storage Wars (11)" at bounding box center [930, 273] width 142 height 22
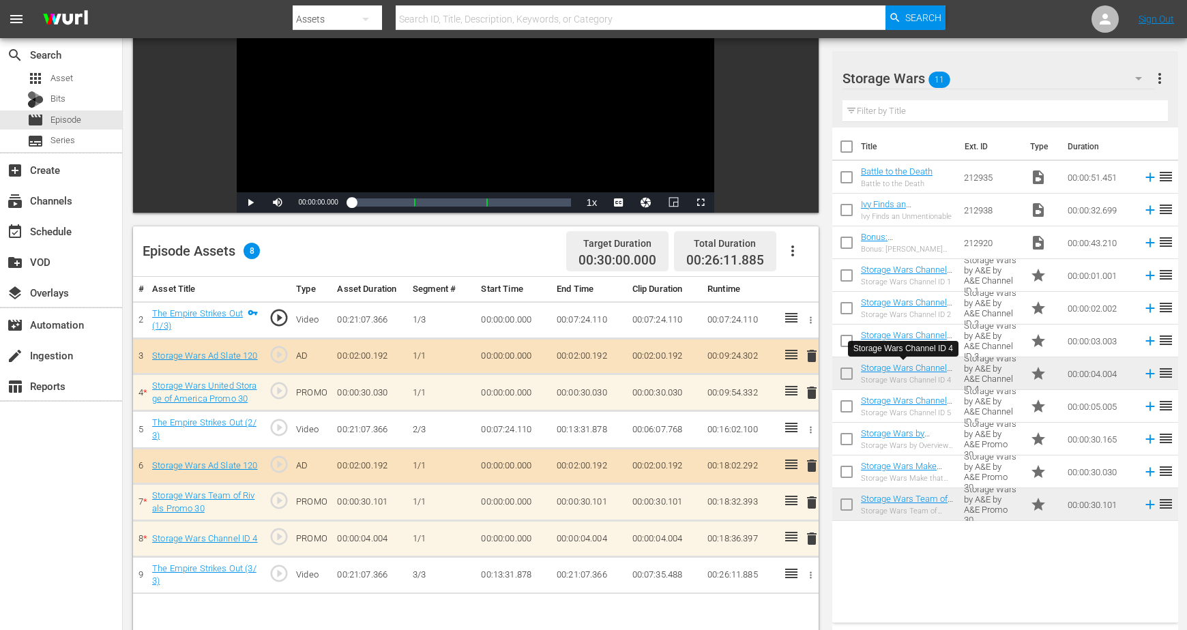
click at [811, 503] on span "delete" at bounding box center [811, 539] width 16 height 16
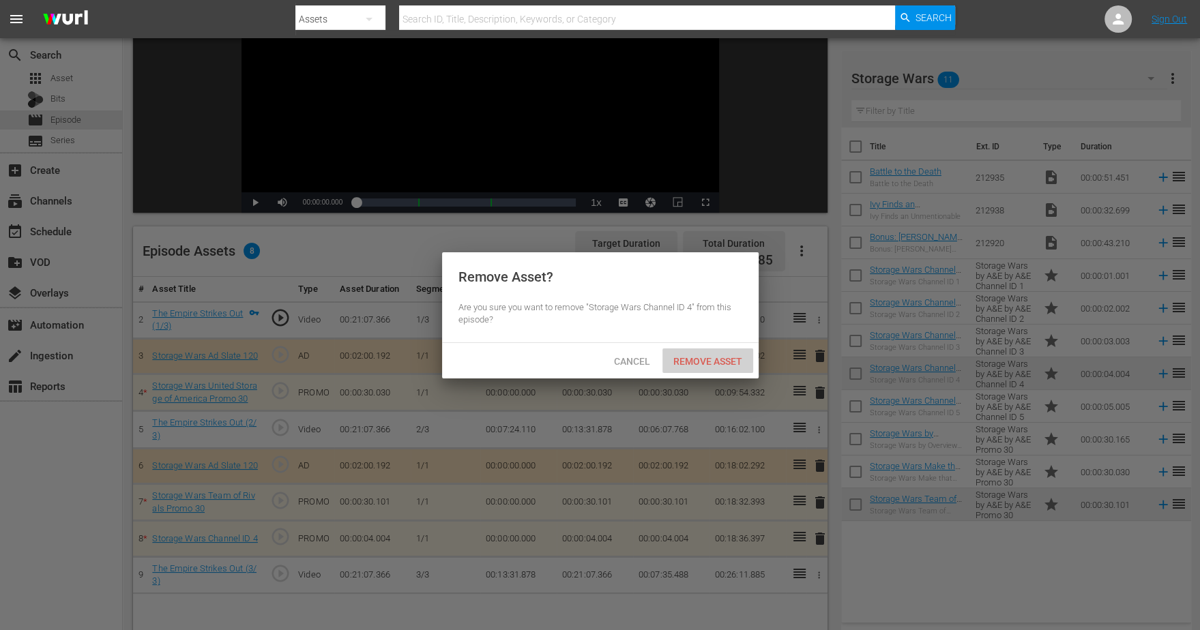
click at [684, 361] on span "Remove Asset" at bounding box center [707, 361] width 91 height 11
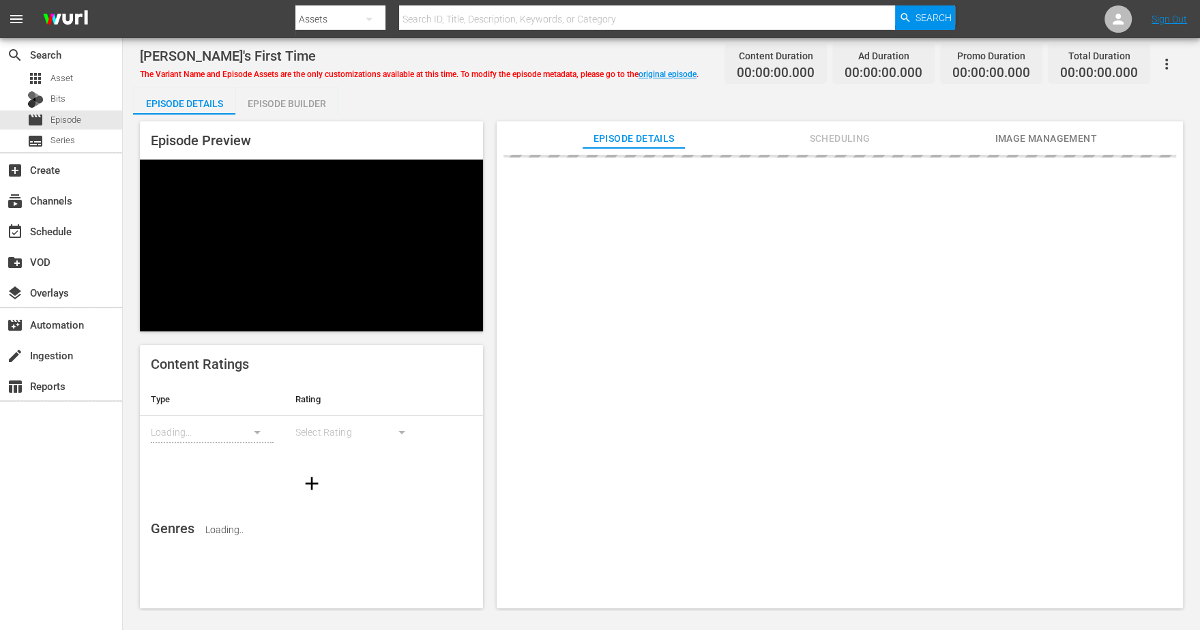
click at [292, 106] on div "Episode Builder" at bounding box center [286, 103] width 102 height 33
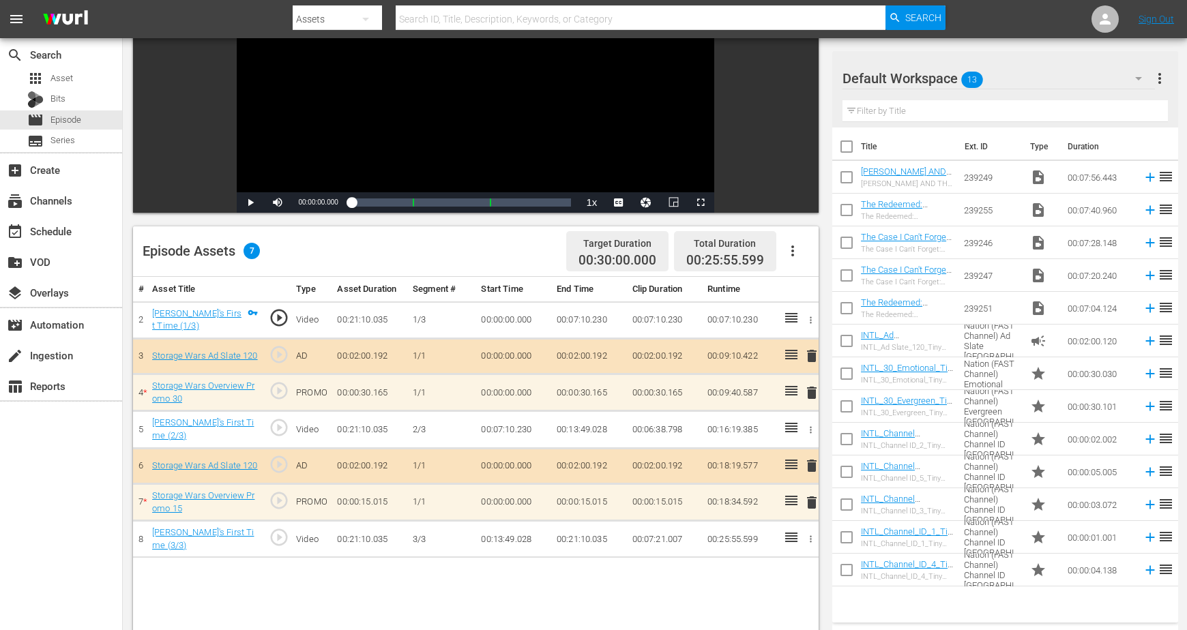
scroll to position [256, 0]
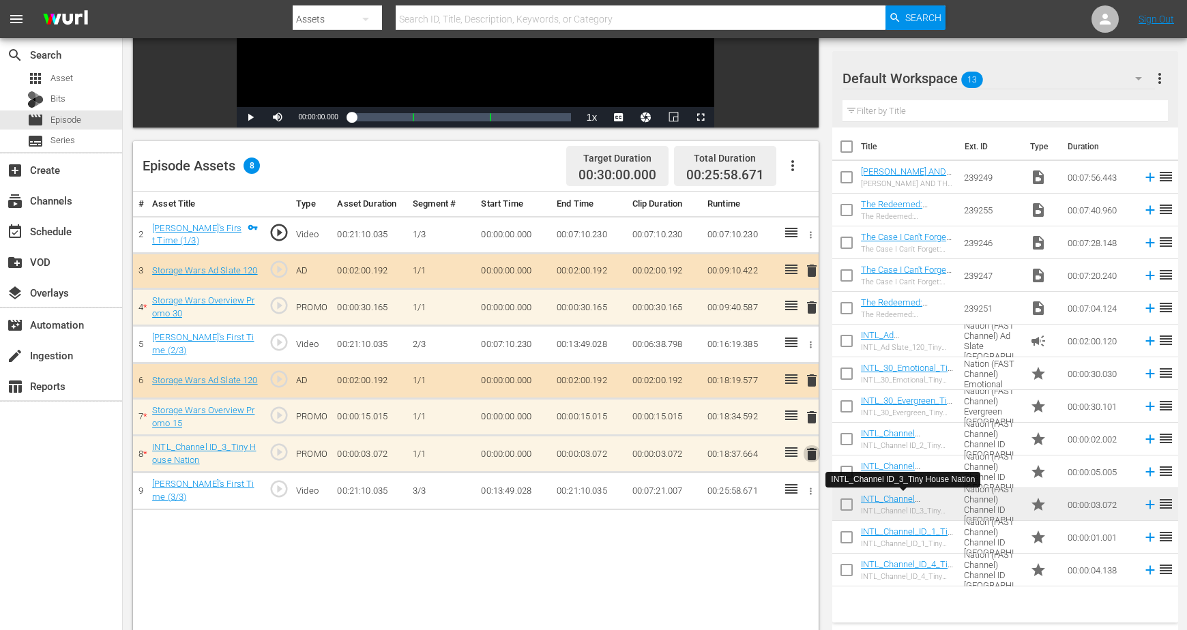
click at [812, 451] on span "delete" at bounding box center [811, 454] width 16 height 16
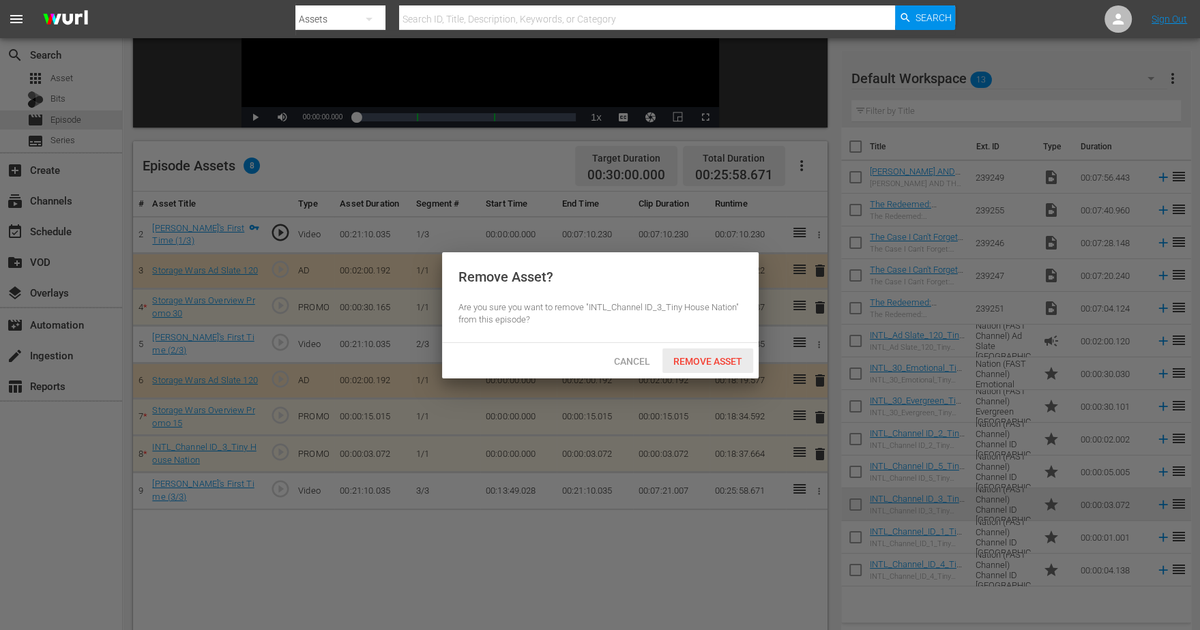
click at [694, 362] on span "Remove Asset" at bounding box center [707, 361] width 91 height 11
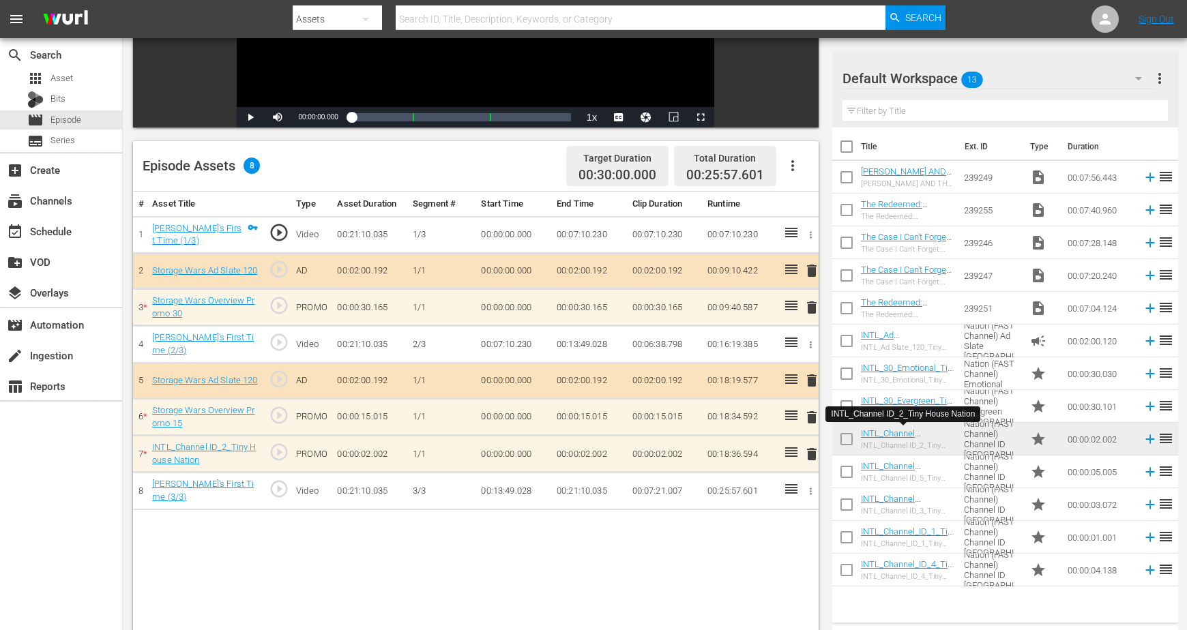
click at [814, 447] on span "delete" at bounding box center [811, 454] width 16 height 16
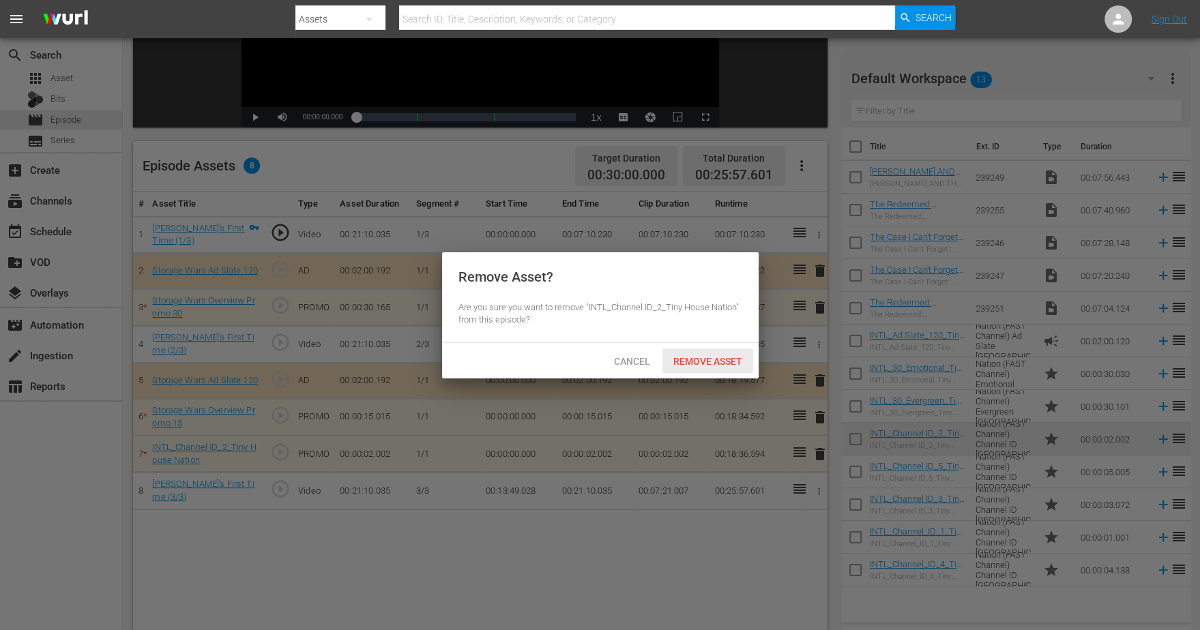
click at [722, 356] on span "Remove Asset" at bounding box center [707, 361] width 91 height 11
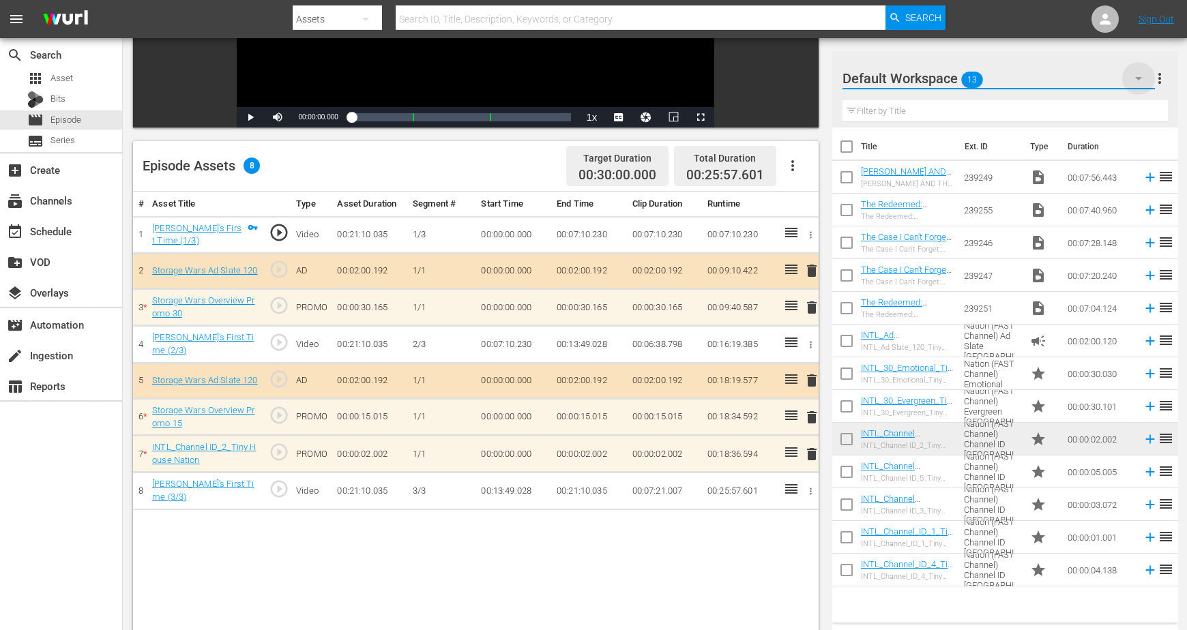
click at [959, 70] on icon "button" at bounding box center [1138, 78] width 16 height 16
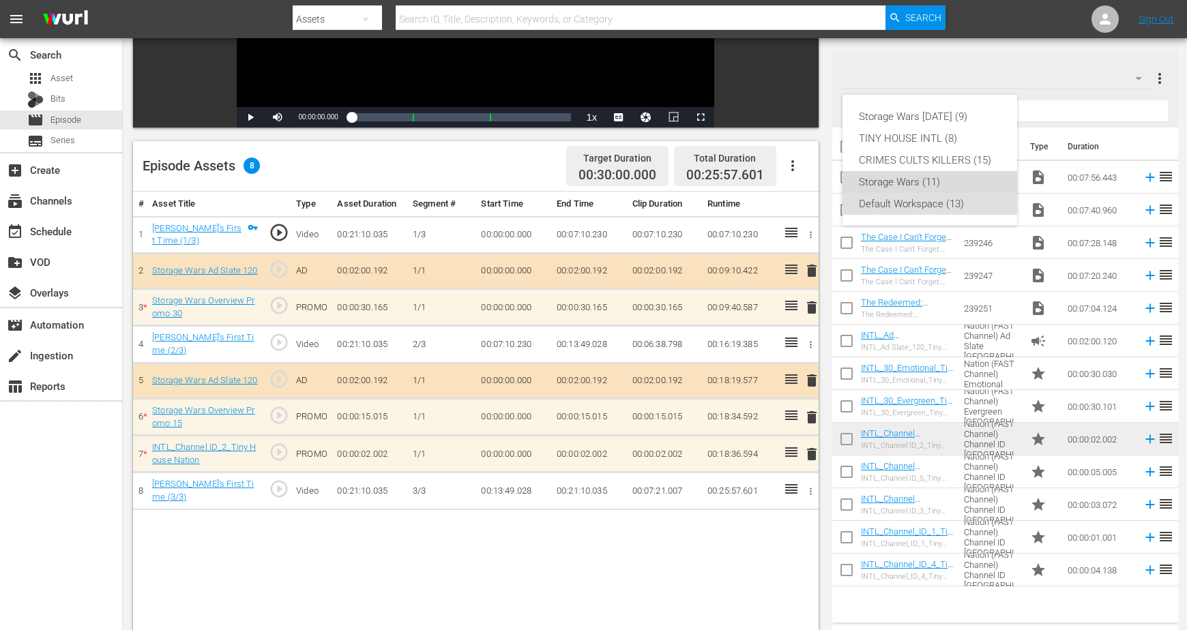
click at [914, 177] on div "Storage Wars (11)" at bounding box center [930, 182] width 142 height 22
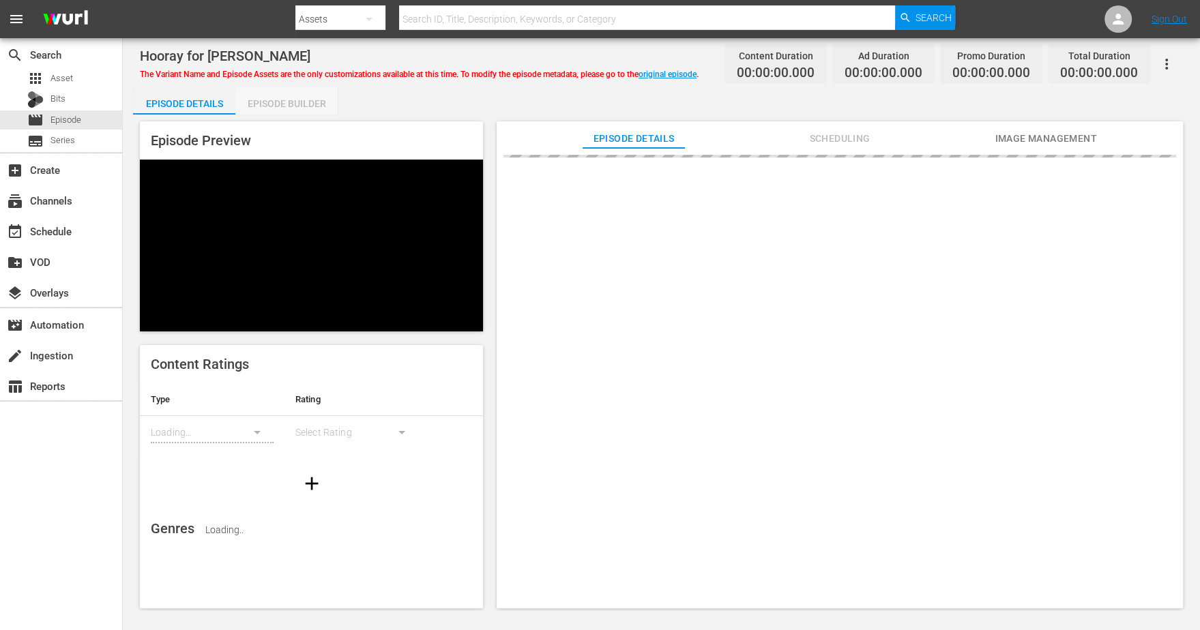
click at [282, 108] on div "Episode Builder" at bounding box center [286, 103] width 102 height 33
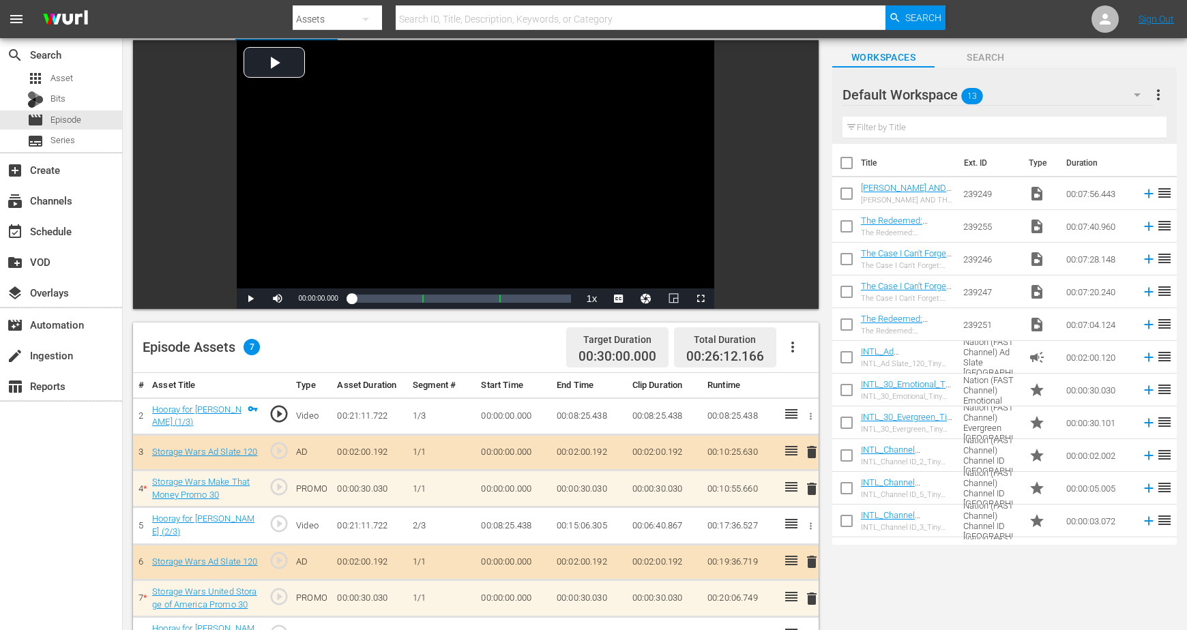
scroll to position [170, 0]
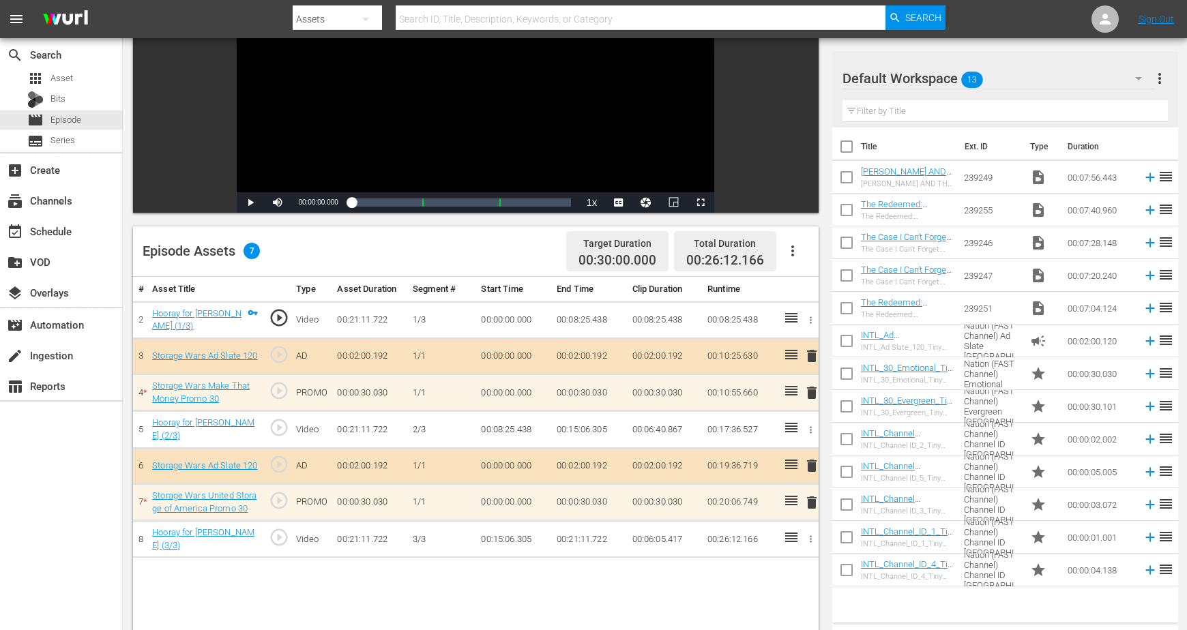
click at [959, 76] on icon "button" at bounding box center [1138, 78] width 16 height 16
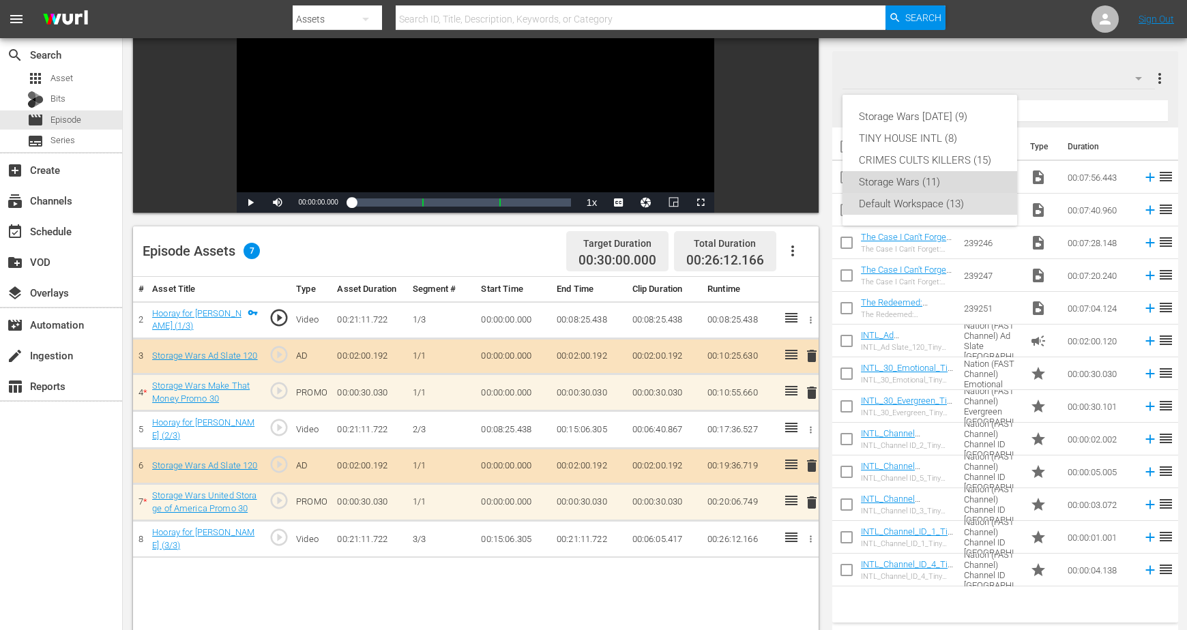
click at [893, 179] on div "Storage Wars (11)" at bounding box center [930, 182] width 142 height 22
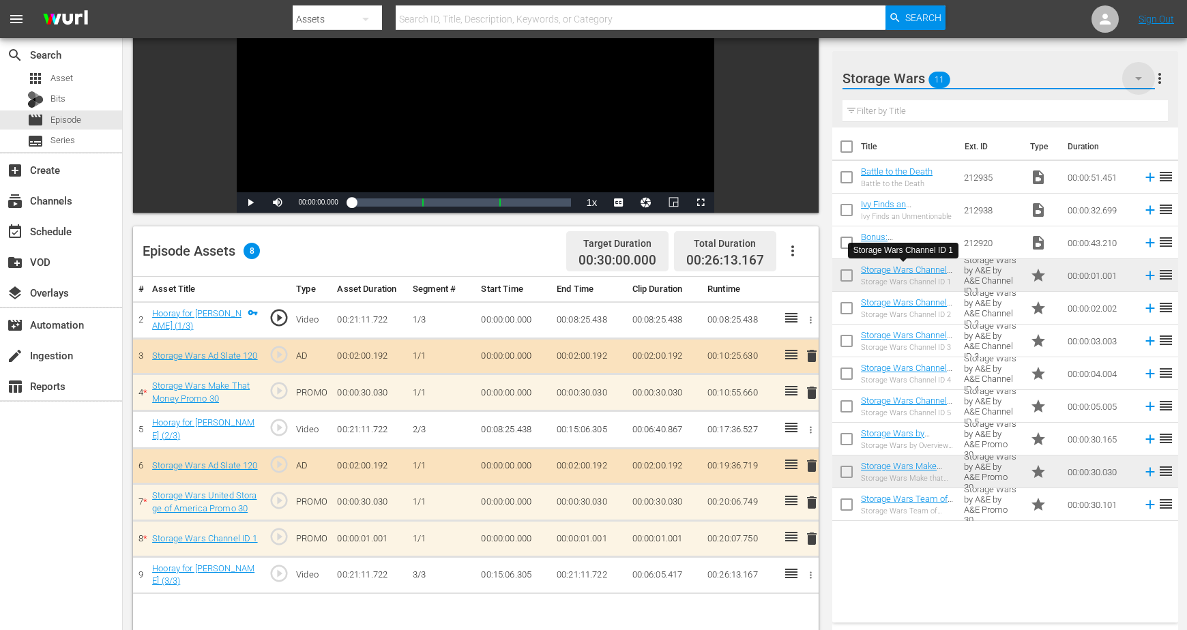
click at [959, 78] on icon "button" at bounding box center [1138, 78] width 7 height 3
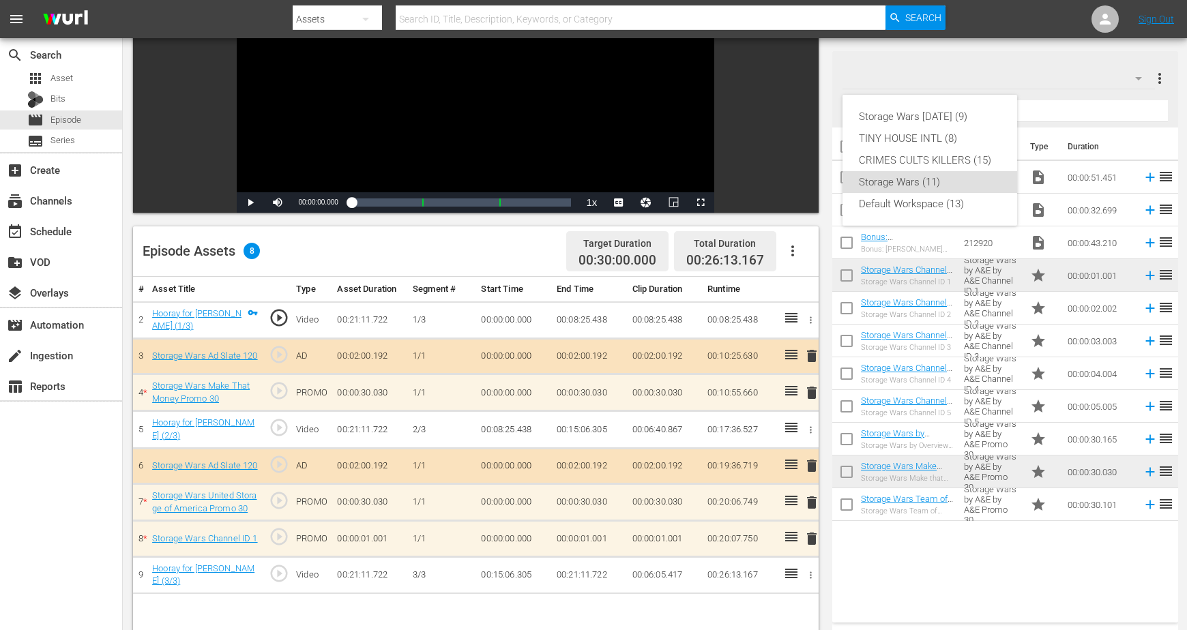
click at [923, 181] on div "Storage Wars (11)" at bounding box center [930, 182] width 142 height 22
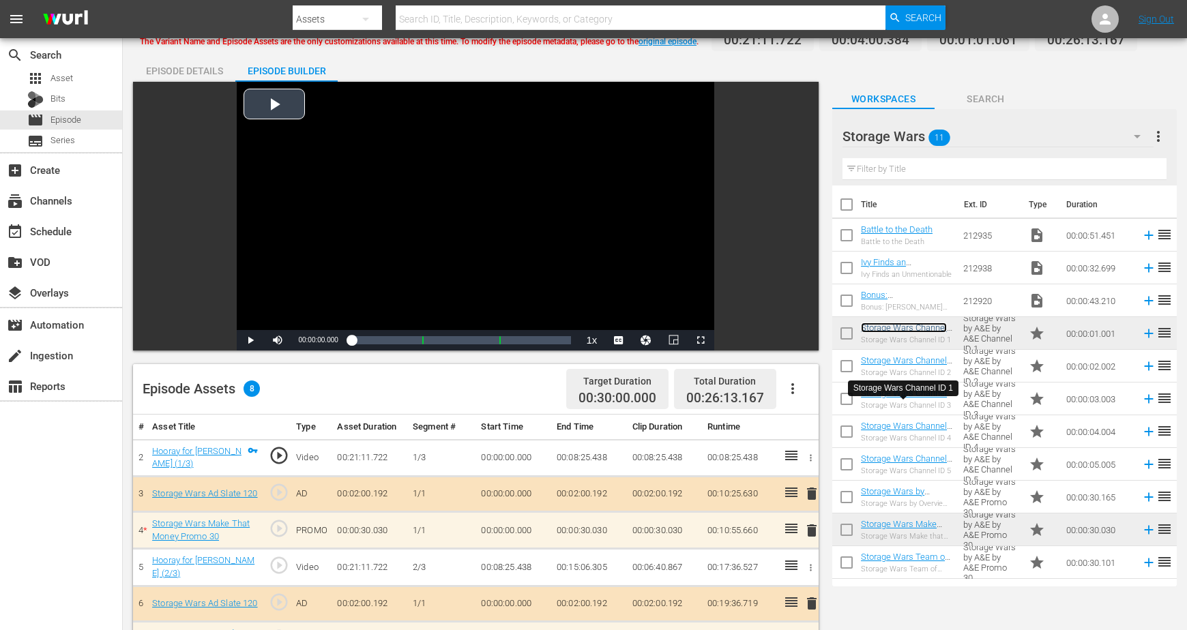
scroll to position [0, 0]
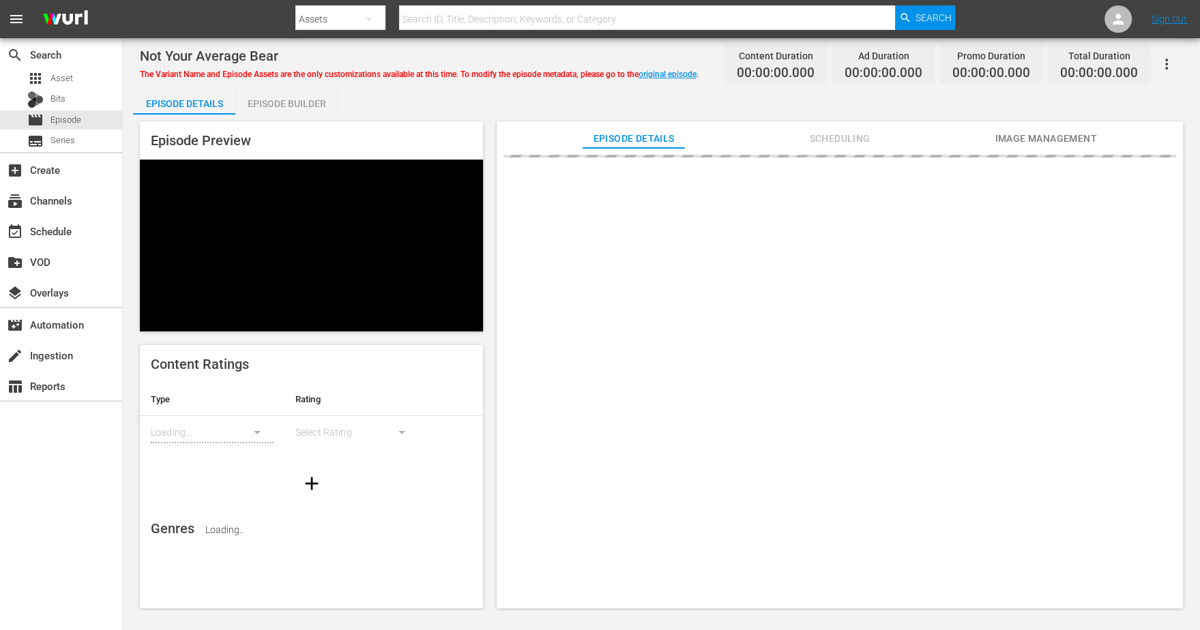
click at [278, 106] on div "Episode Builder" at bounding box center [286, 103] width 102 height 33
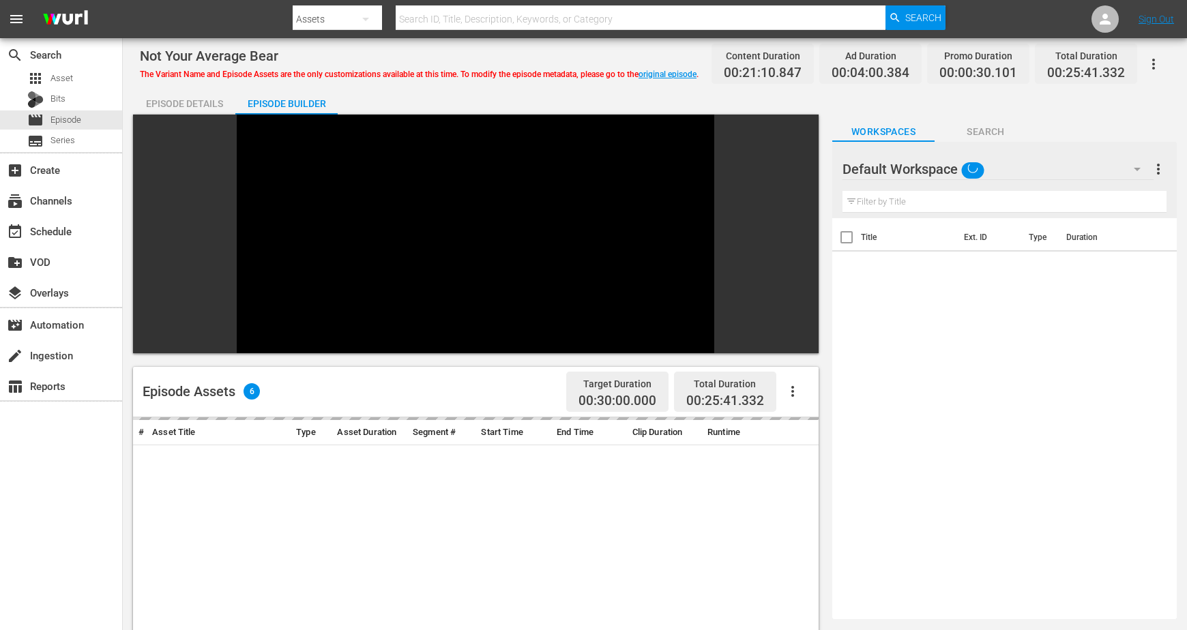
click at [1134, 166] on icon "button" at bounding box center [1137, 169] width 16 height 16
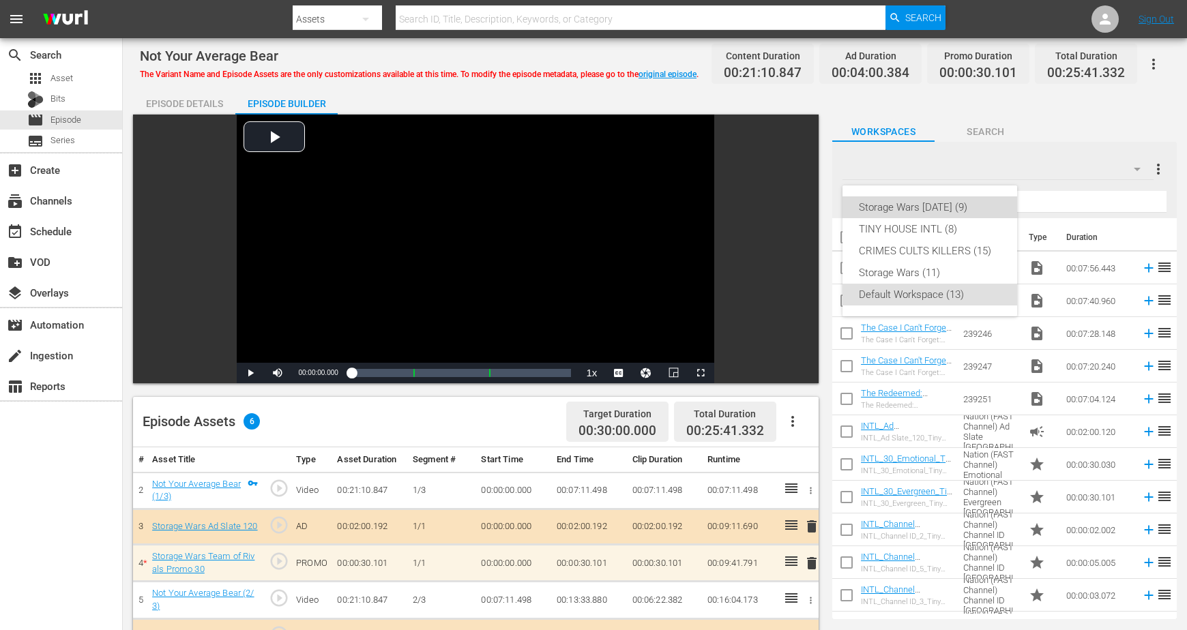
click at [935, 209] on div "Storage Wars [DATE] (9)" at bounding box center [930, 207] width 142 height 22
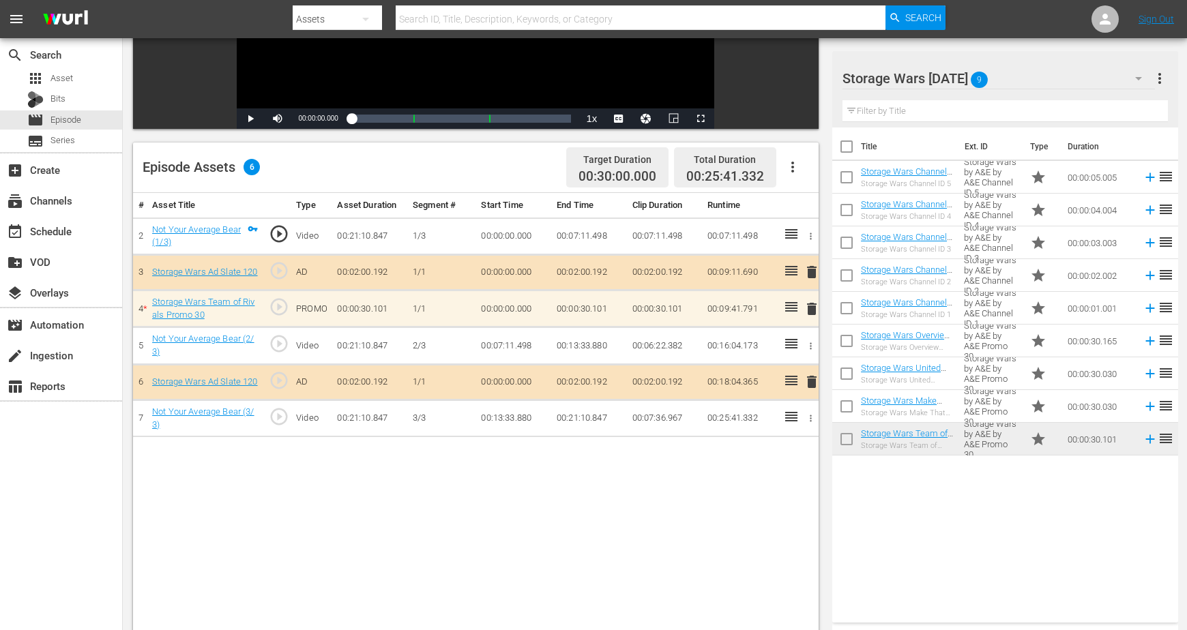
scroll to position [256, 0]
